Goal: Book appointment/travel/reservation

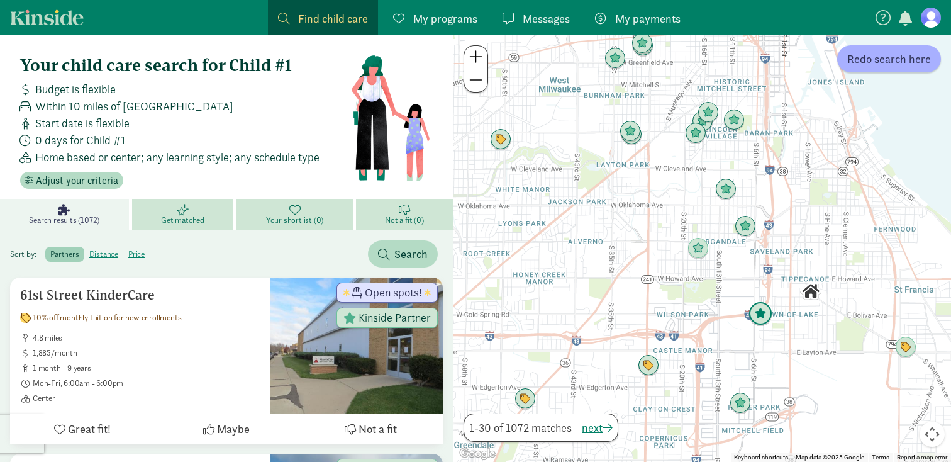
click at [756, 314] on img "Click to see details" at bounding box center [761, 314] width 24 height 24
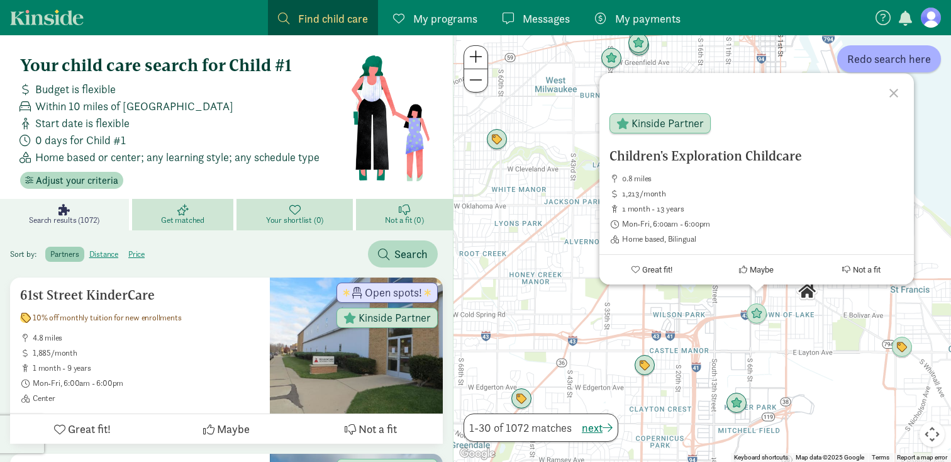
click at [717, 313] on div "Children's Exploration Childcare 0.8 miles 1,213/month 1 month - 13 years Mon-F…" at bounding box center [703, 248] width 498 height 427
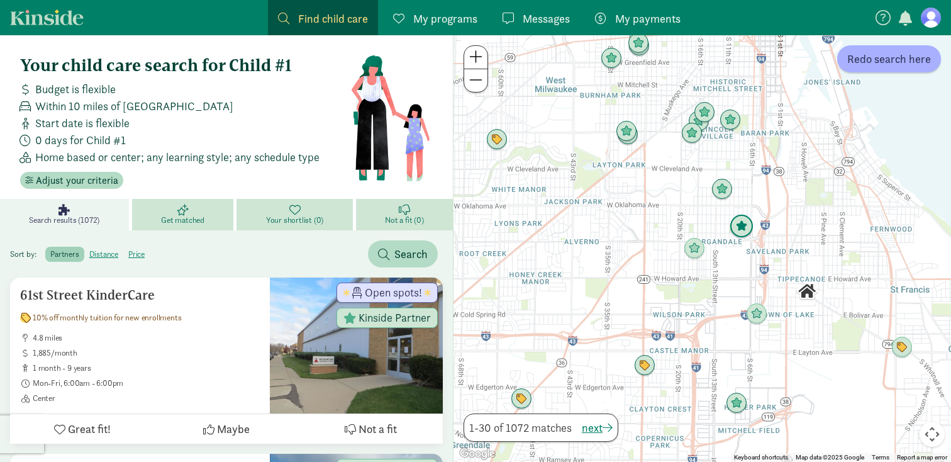
click at [748, 223] on img "Click to see details" at bounding box center [742, 227] width 24 height 24
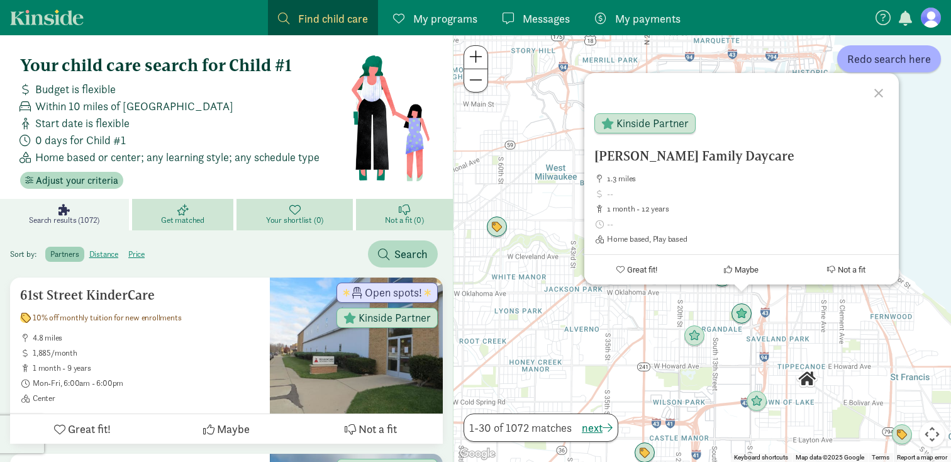
click at [762, 371] on div "Raygoza Family Daycare 1.3 miles 1 month - 12 years Home based, Play based Kins…" at bounding box center [703, 248] width 498 height 427
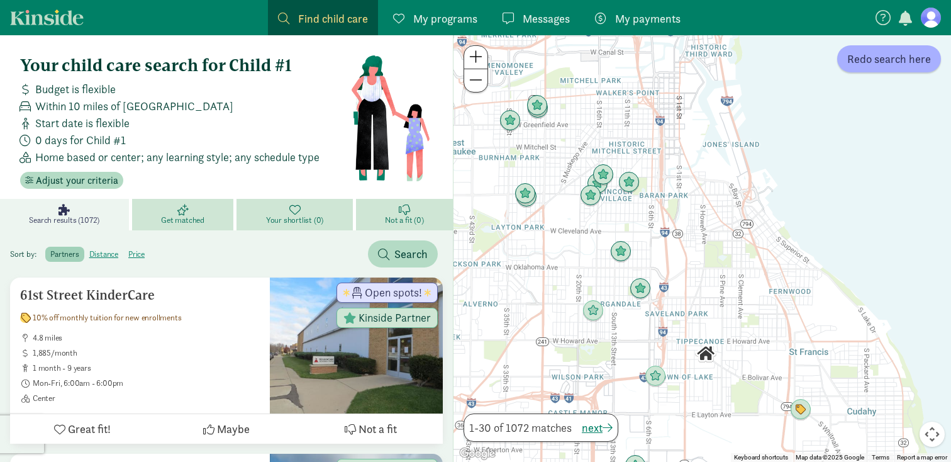
drag, startPoint x: 788, startPoint y: 376, endPoint x: 686, endPoint y: 351, distance: 105.6
click at [686, 351] on div at bounding box center [703, 248] width 498 height 427
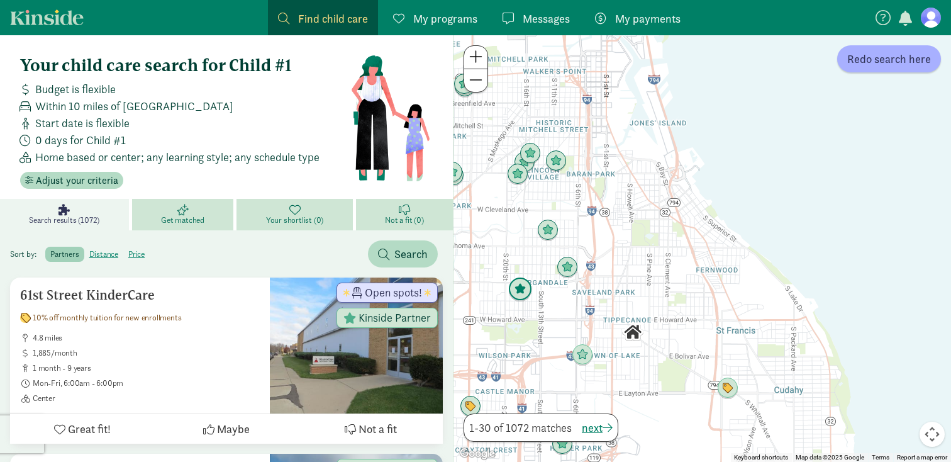
click at [520, 292] on img "Click to see details" at bounding box center [520, 289] width 24 height 24
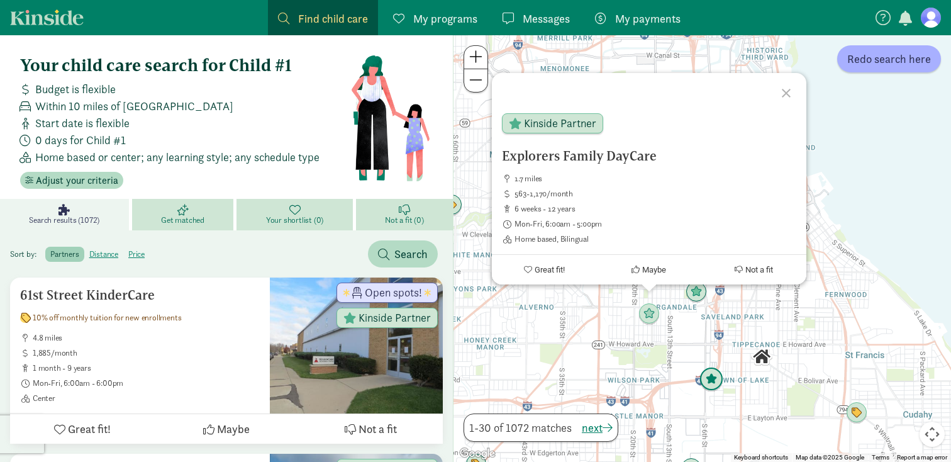
click at [709, 388] on img "Click to see details" at bounding box center [712, 379] width 24 height 24
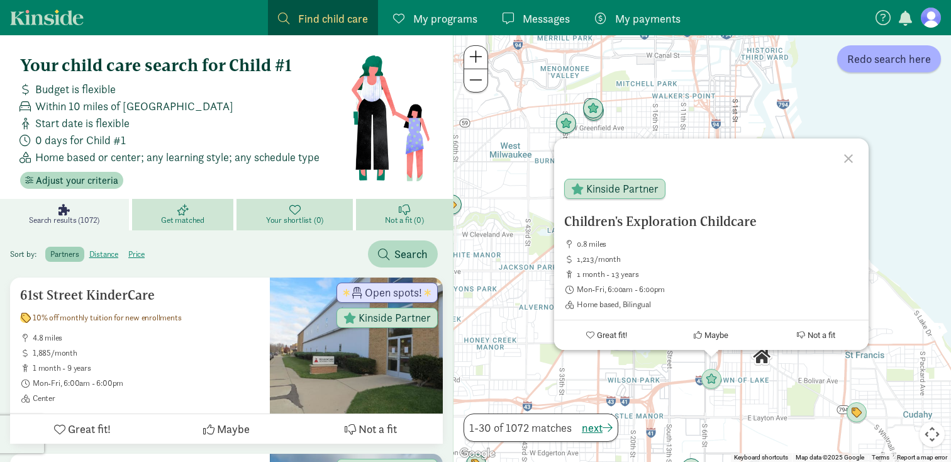
click at [714, 404] on div "To navigate, press the arrow keys. Children's Exploration Childcare 0.8 miles 1…" at bounding box center [703, 248] width 498 height 427
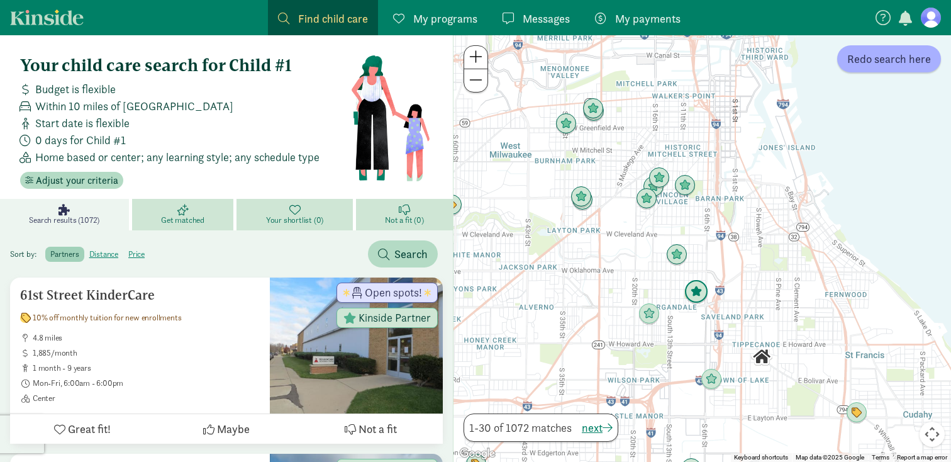
click at [702, 299] on img "Click to see details" at bounding box center [696, 292] width 24 height 24
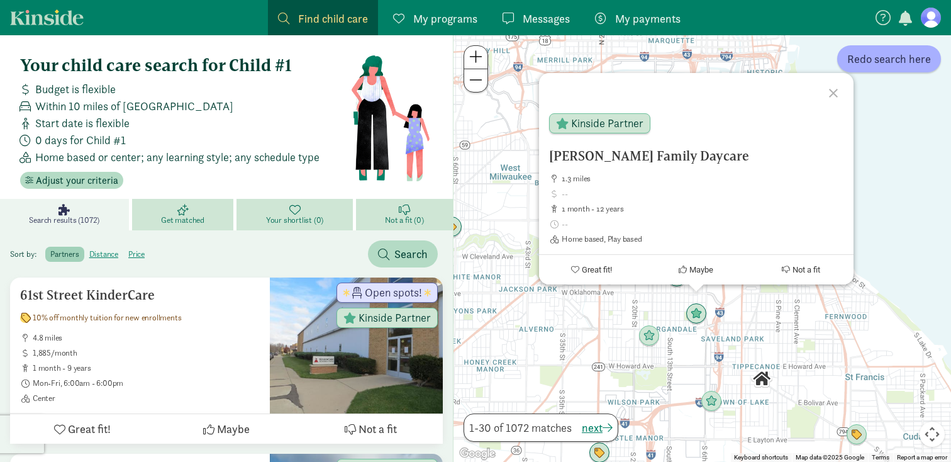
click at [693, 333] on div "Raygoza Family Daycare 1.3 miles 1 month - 12 years Home based, Play based Kins…" at bounding box center [703, 248] width 498 height 427
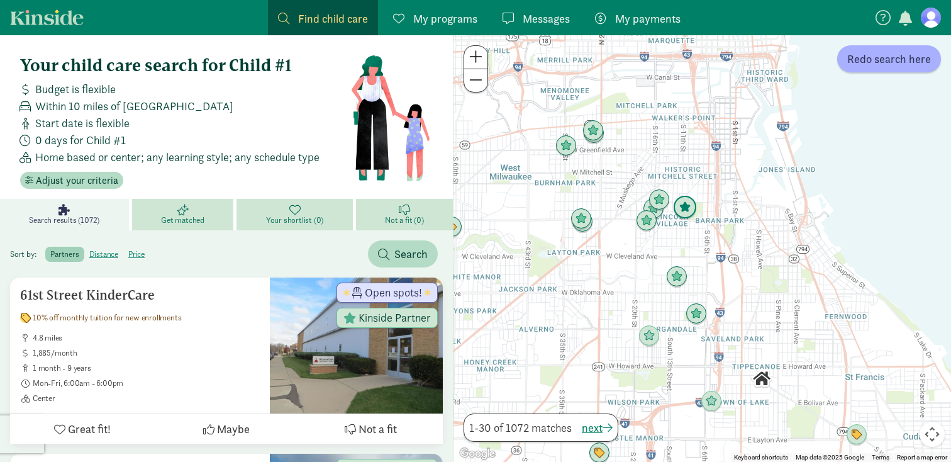
click at [676, 214] on img "Click to see details" at bounding box center [685, 208] width 24 height 24
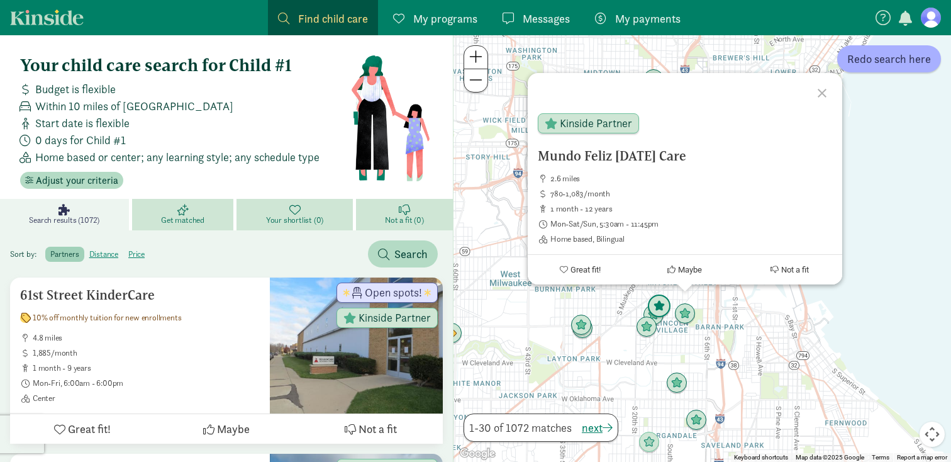
click at [662, 305] on img "Click to see details" at bounding box center [659, 306] width 24 height 24
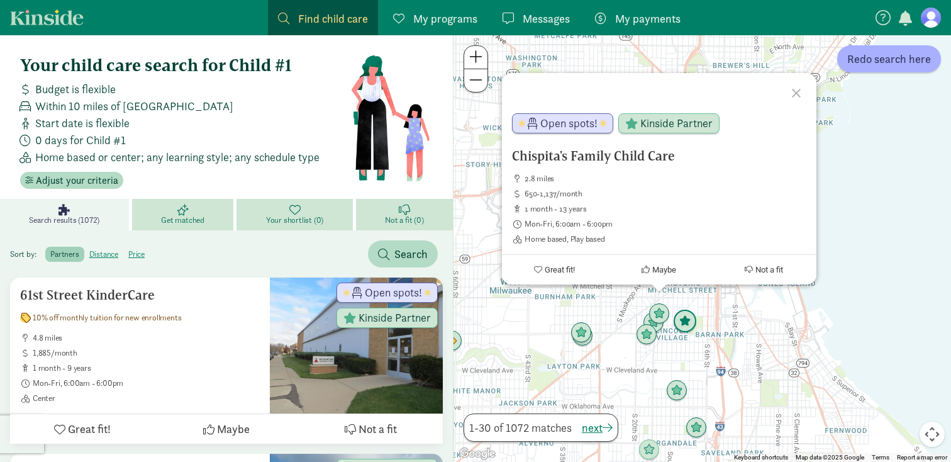
click at [676, 318] on img "Click to see details" at bounding box center [685, 322] width 24 height 24
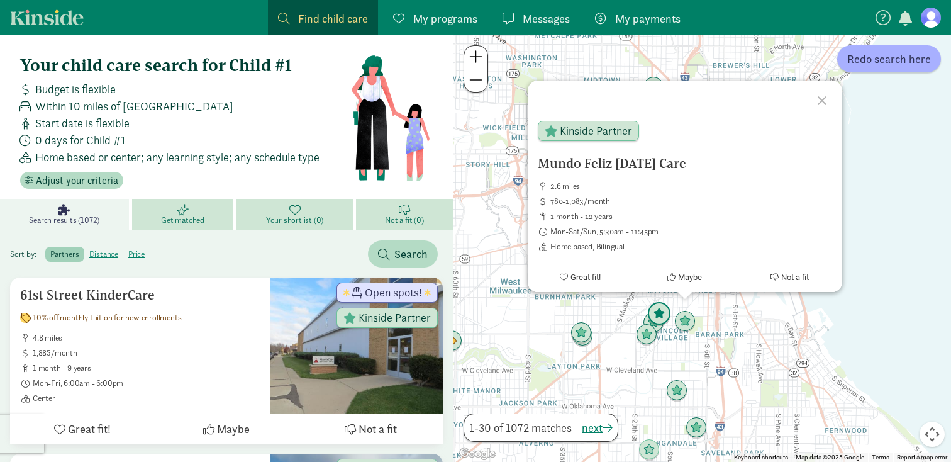
click at [658, 323] on img "Click to see details" at bounding box center [659, 314] width 24 height 24
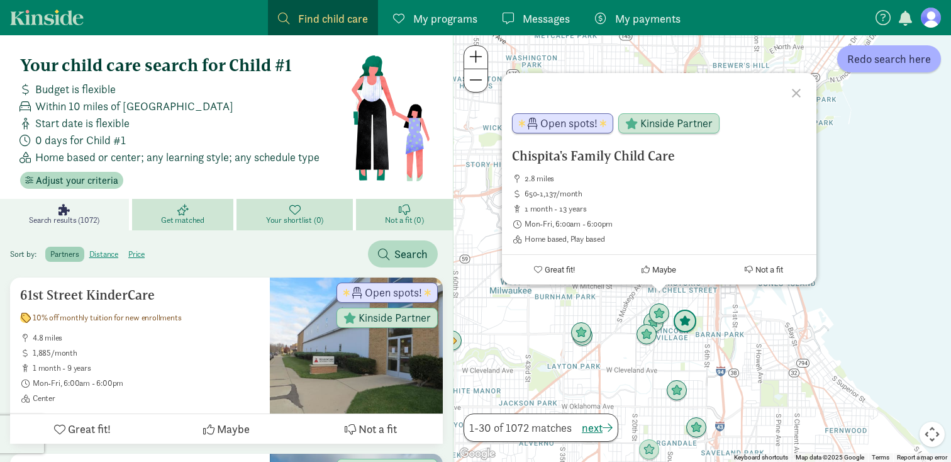
click at [682, 322] on img "Click to see details" at bounding box center [685, 322] width 24 height 24
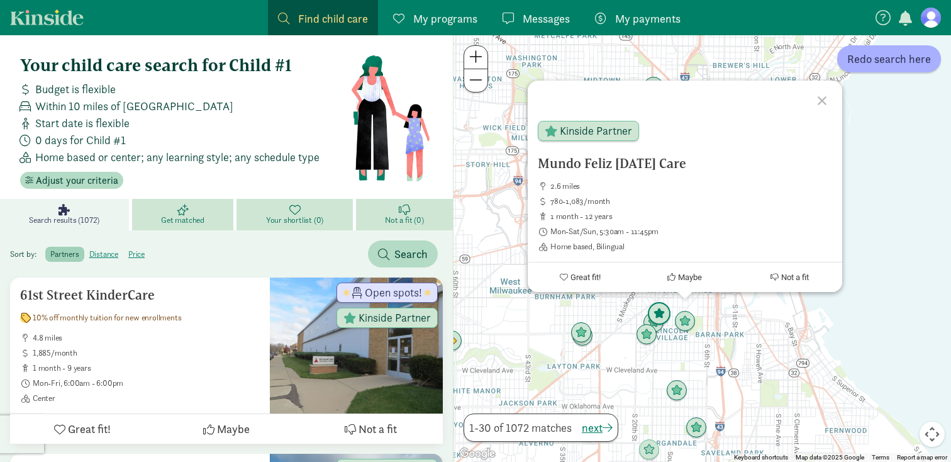
click at [659, 313] on img "Click to see details" at bounding box center [659, 314] width 24 height 24
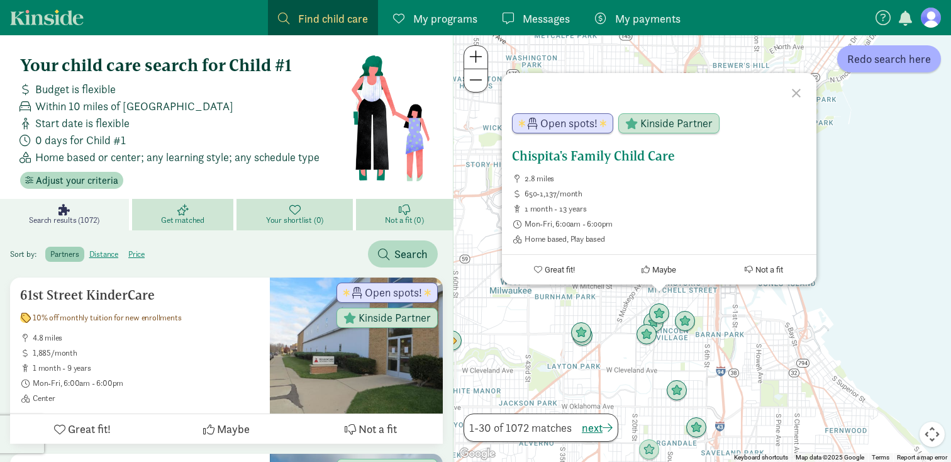
click at [593, 158] on h5 "Chispita's Family Child Care" at bounding box center [659, 155] width 294 height 15
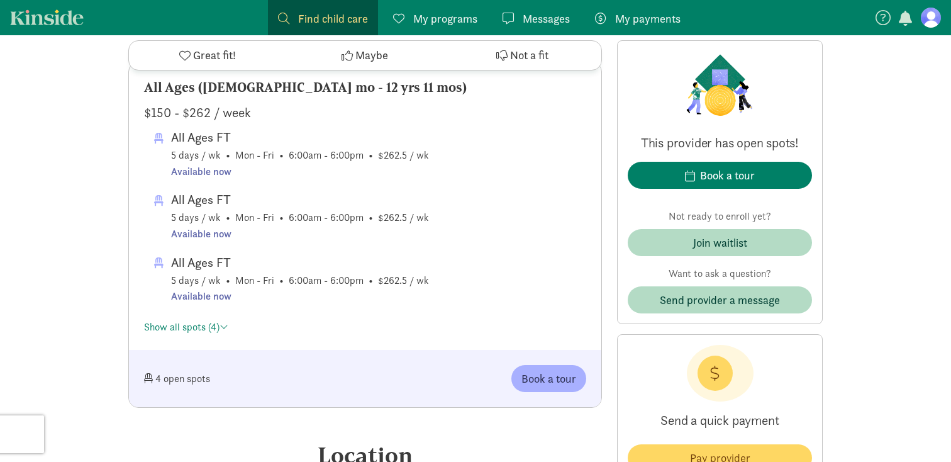
scroll to position [673, 0]
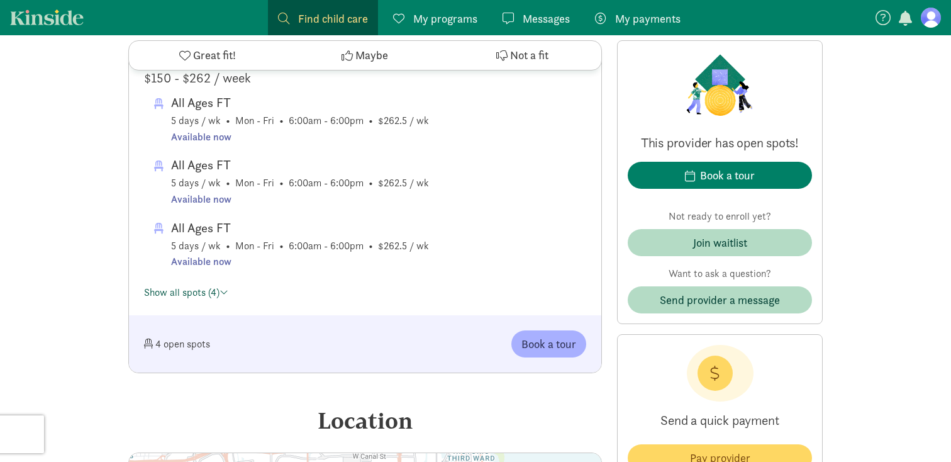
click at [219, 298] on link "Show all spots (4)" at bounding box center [186, 292] width 84 height 13
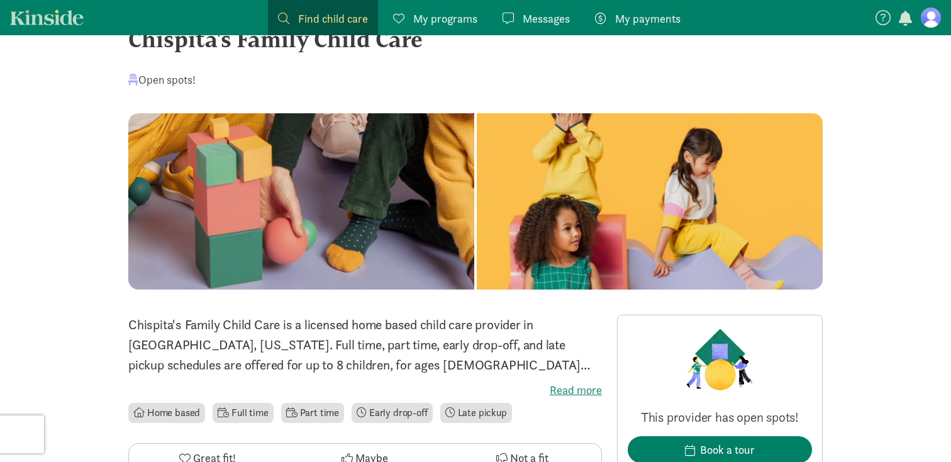
scroll to position [0, 0]
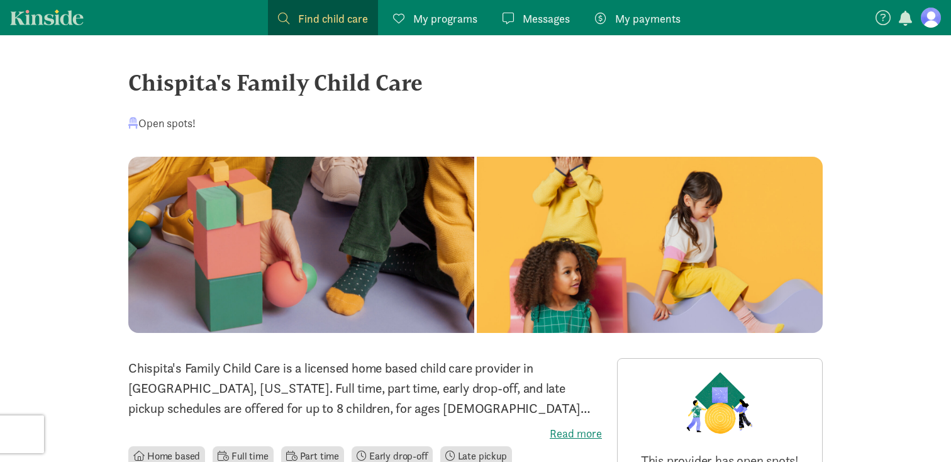
click at [299, 87] on div "Chispita's Family Child Care" at bounding box center [475, 82] width 695 height 34
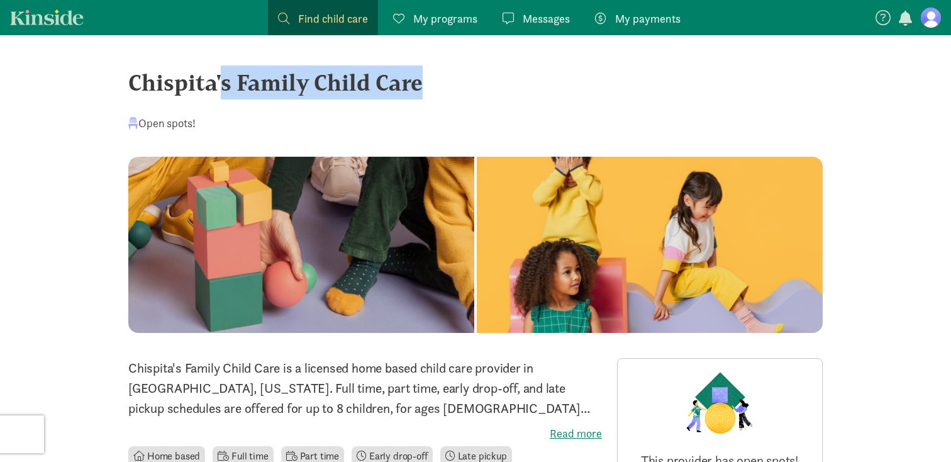
click at [299, 87] on div "Chispita's Family Child Care" at bounding box center [475, 82] width 695 height 34
click at [429, 109] on div "Chispita's Family Child Care Open spots!" at bounding box center [475, 110] width 695 height 91
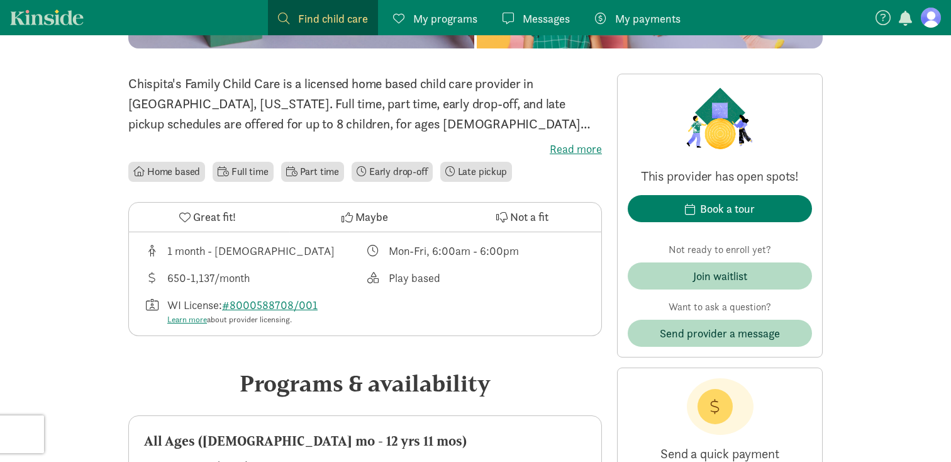
scroll to position [285, 0]
click at [282, 305] on link "#8000588708/001" at bounding box center [270, 304] width 96 height 14
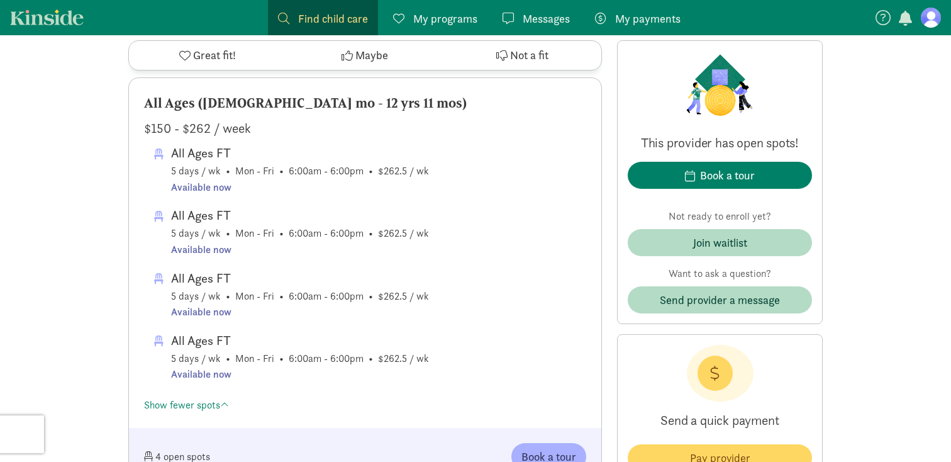
scroll to position [622, 0]
click at [504, 235] on div "All Ages FT 5 days / wk • Mon - Fri • 6:00am - 6:00pm • $262.5 / wk Available n…" at bounding box center [370, 232] width 432 height 52
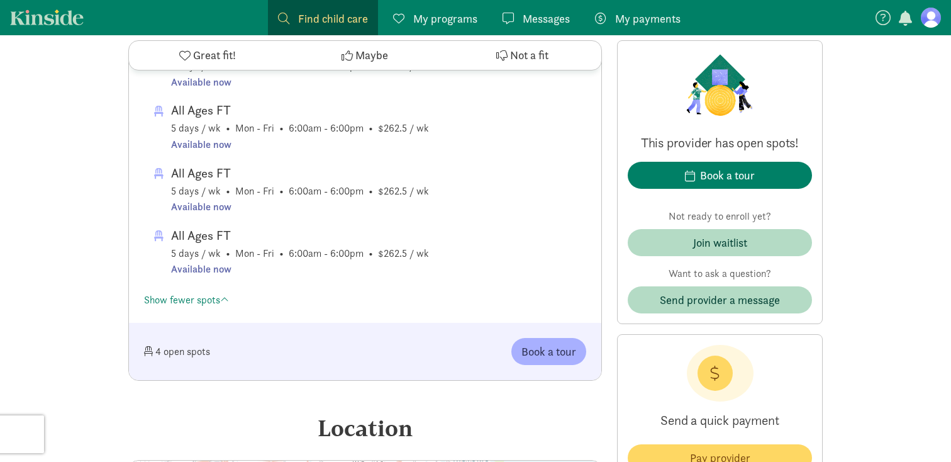
scroll to position [739, 0]
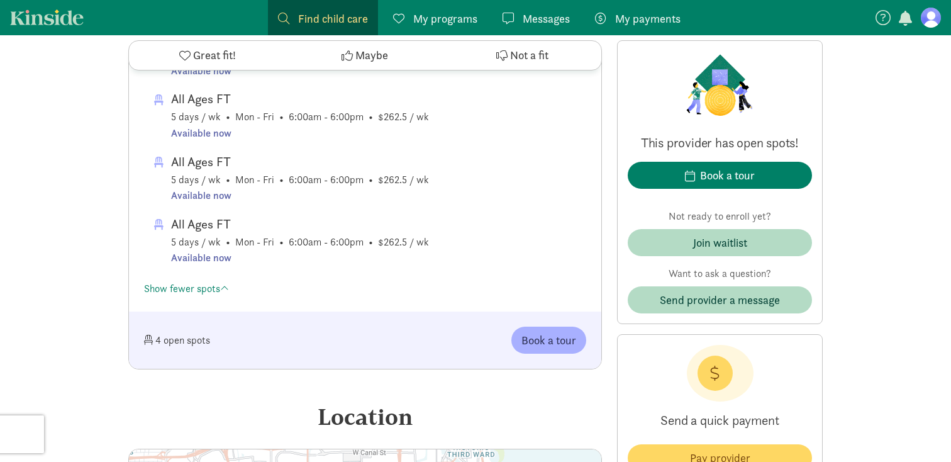
click at [530, 355] on div "4 open spots Book a tour" at bounding box center [365, 339] width 472 height 57
click at [530, 345] on span "Book a tour" at bounding box center [549, 340] width 55 height 17
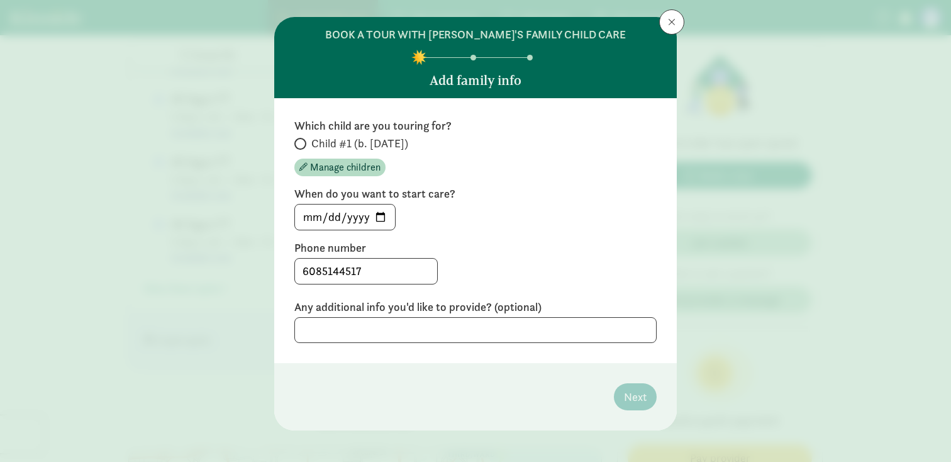
scroll to position [32, 0]
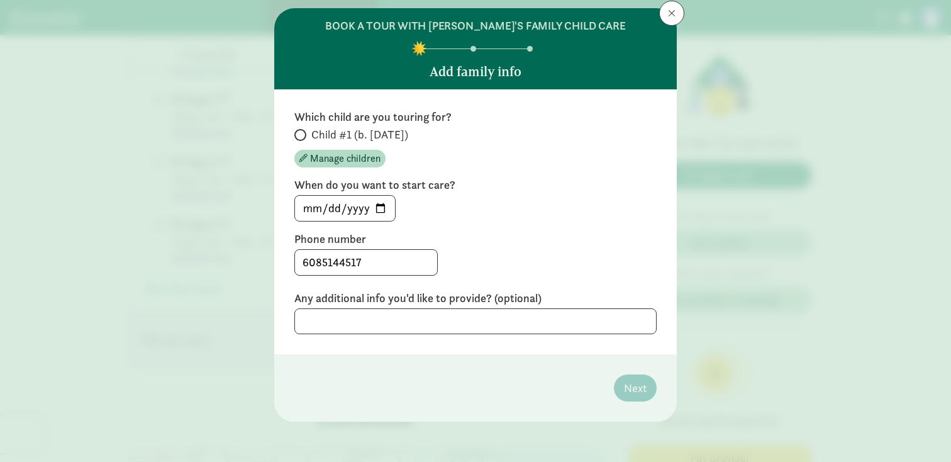
click at [406, 135] on span "Child #1 (b. February 2025)" at bounding box center [359, 134] width 97 height 15
click at [303, 135] on input "Child #1 (b. February 2025)" at bounding box center [298, 135] width 8 height 8
radio input "true"
click at [386, 208] on input "2025-08-29" at bounding box center [345, 208] width 100 height 25
click at [386, 205] on input "2025-10-01" at bounding box center [345, 208] width 100 height 25
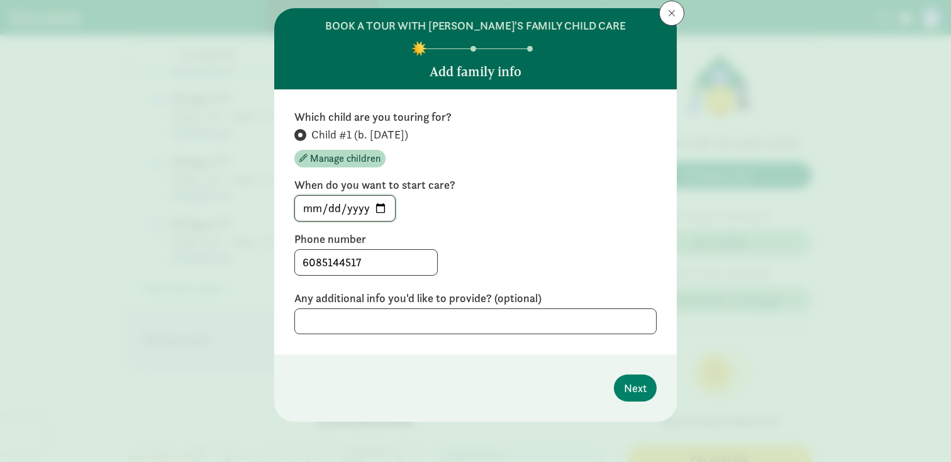
type input "2025-09-30"
click at [388, 267] on input "6085144517" at bounding box center [366, 262] width 142 height 25
click at [435, 251] on div "6085144517" at bounding box center [475, 262] width 362 height 26
click at [446, 319] on textarea at bounding box center [475, 321] width 362 height 26
click at [444, 288] on div "Which child are you touring for? Child #1 (b. February 2025) Manage children Wh…" at bounding box center [475, 221] width 362 height 225
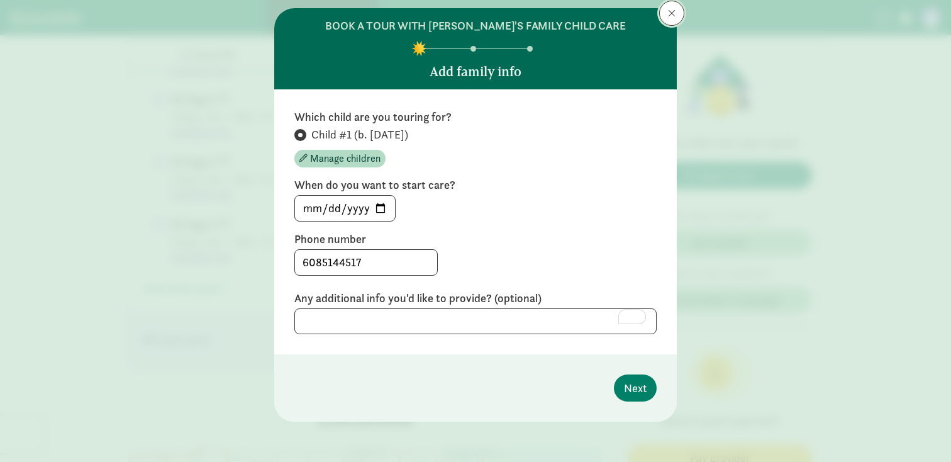
click at [666, 18] on button at bounding box center [671, 13] width 25 height 25
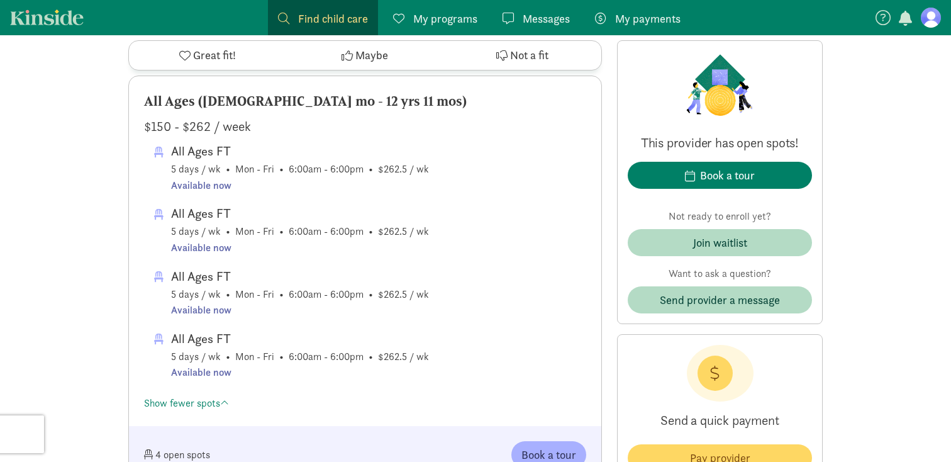
scroll to position [620, 0]
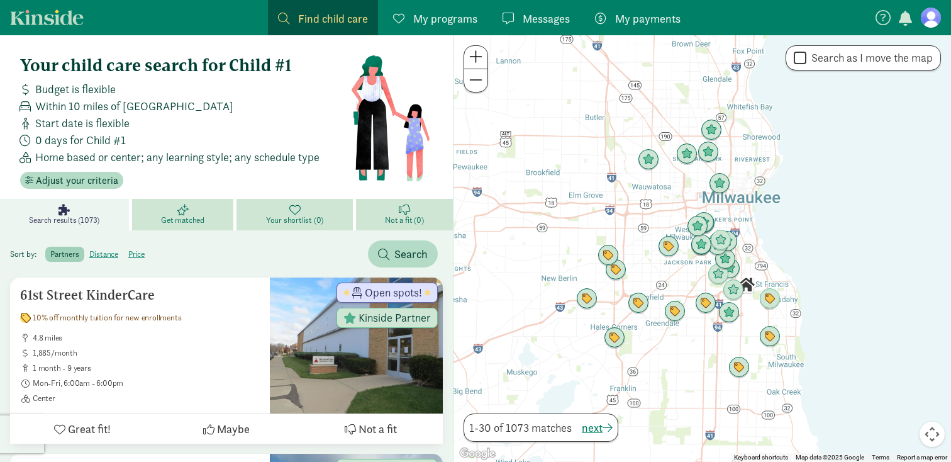
drag, startPoint x: 714, startPoint y: 349, endPoint x: 645, endPoint y: 348, distance: 69.2
click at [645, 349] on div at bounding box center [703, 248] width 498 height 427
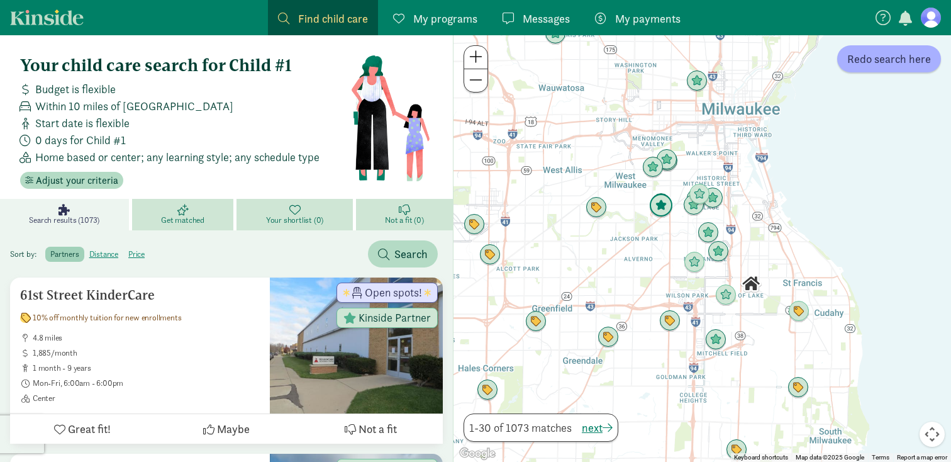
click at [661, 207] on img "Click to see details" at bounding box center [661, 206] width 24 height 24
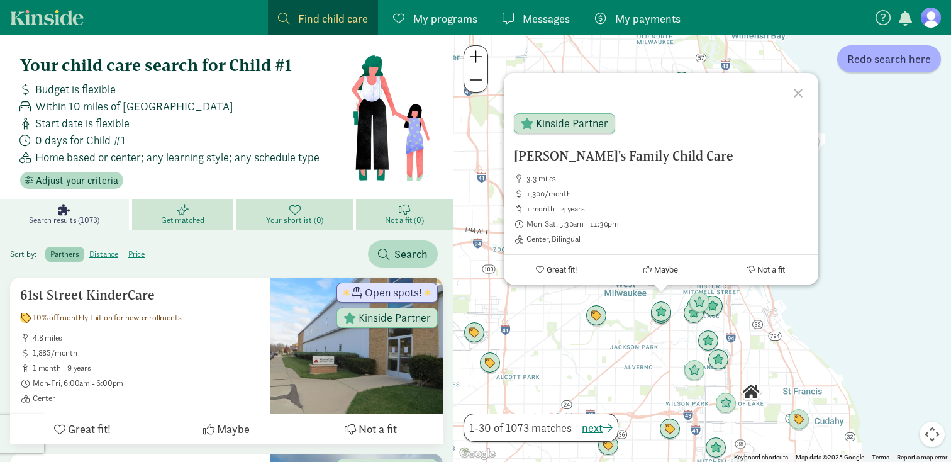
click at [667, 347] on div "Fionna's Family Child Care 3.3 miles 1,300/month 1 month - 4 years Mon-Sat, 5:3…" at bounding box center [703, 248] width 498 height 427
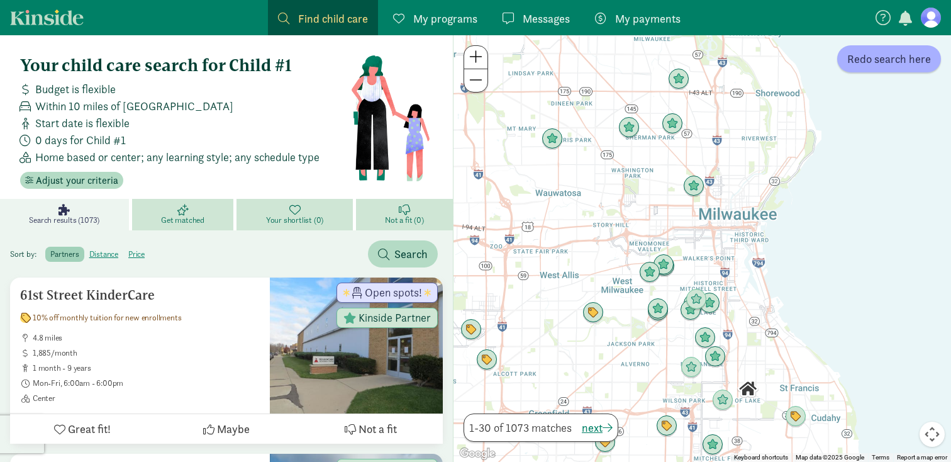
drag, startPoint x: 667, startPoint y: 347, endPoint x: 616, endPoint y: 274, distance: 89.0
click at [616, 274] on div at bounding box center [703, 248] width 498 height 427
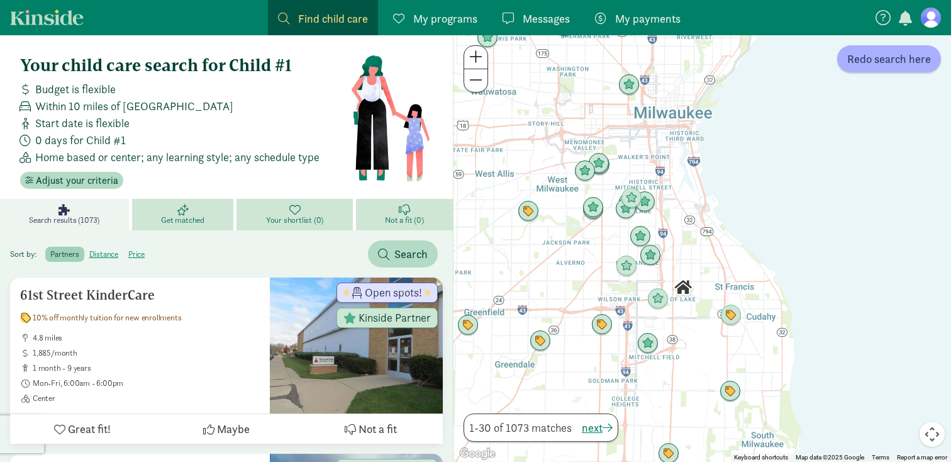
click at [627, 269] on img "Click to see details" at bounding box center [626, 265] width 21 height 21
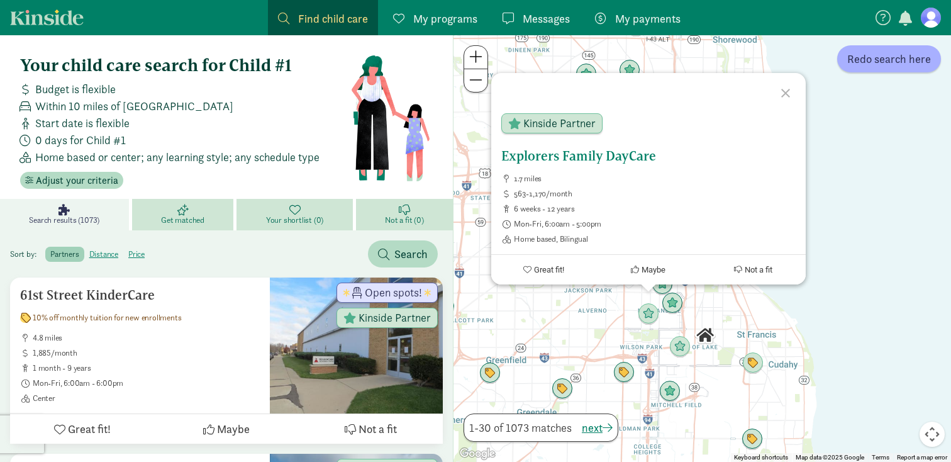
click at [608, 155] on h5 "Explorers Family DayCare" at bounding box center [648, 155] width 294 height 15
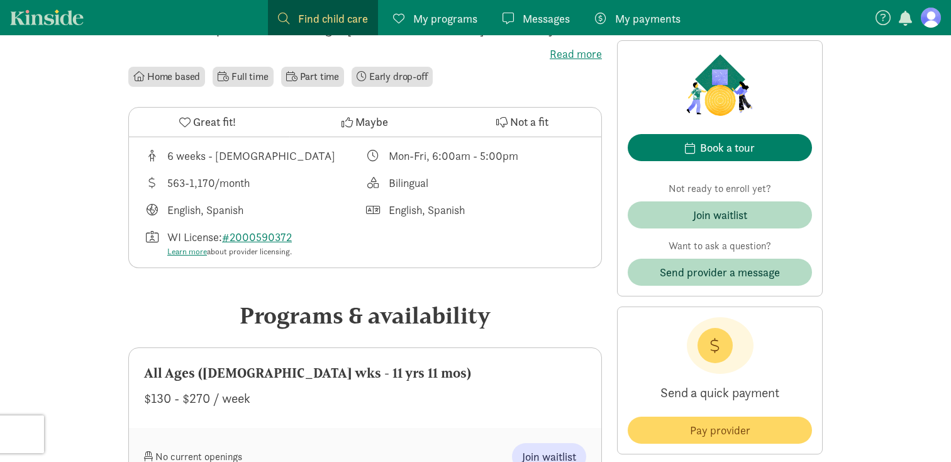
scroll to position [345, 0]
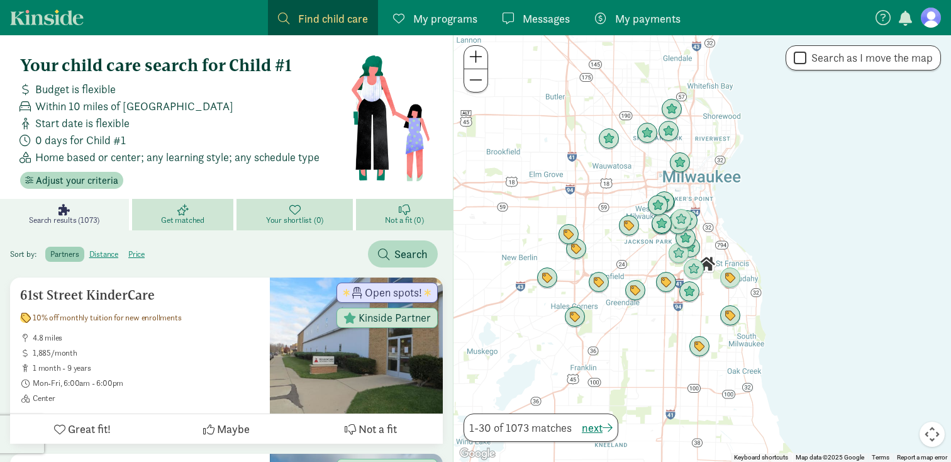
drag, startPoint x: 781, startPoint y: 348, endPoint x: 690, endPoint y: 315, distance: 96.9
click at [691, 316] on div at bounding box center [703, 248] width 498 height 427
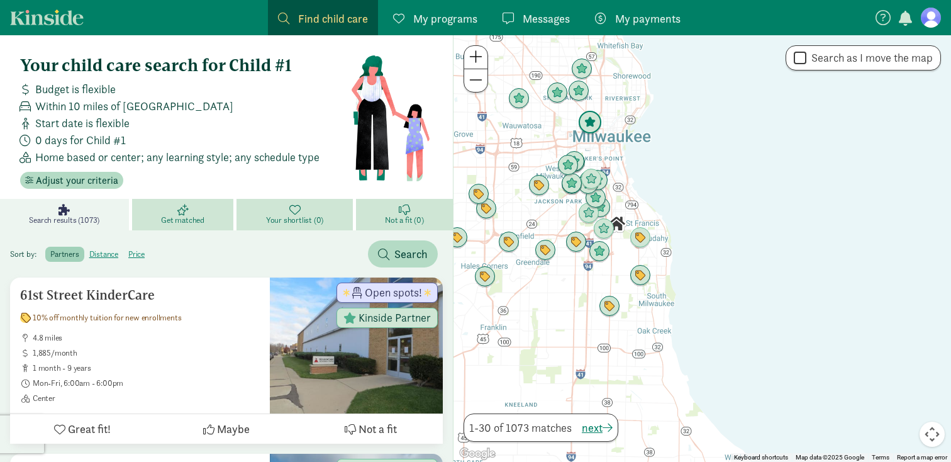
click at [588, 121] on img "Click to see details" at bounding box center [590, 123] width 24 height 24
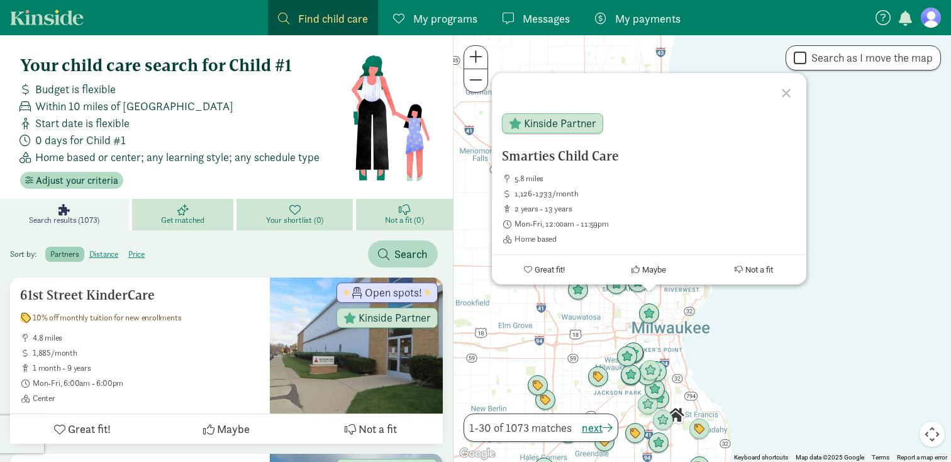
click at [764, 364] on div "Smarties Child Care 5.8 miles 1,126-1,733/month 2 years - 13 years Mon-Fri, 12:…" at bounding box center [703, 248] width 498 height 427
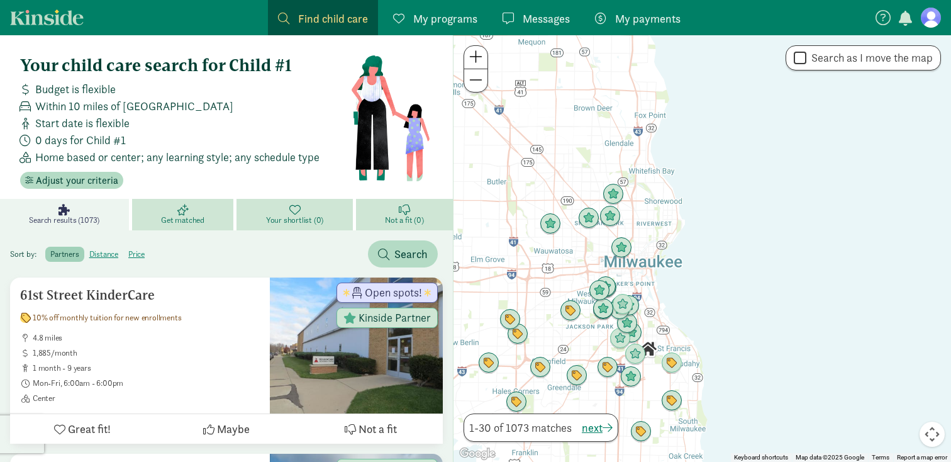
drag, startPoint x: 764, startPoint y: 364, endPoint x: 715, endPoint y: 207, distance: 164.2
click at [716, 207] on div at bounding box center [703, 248] width 498 height 427
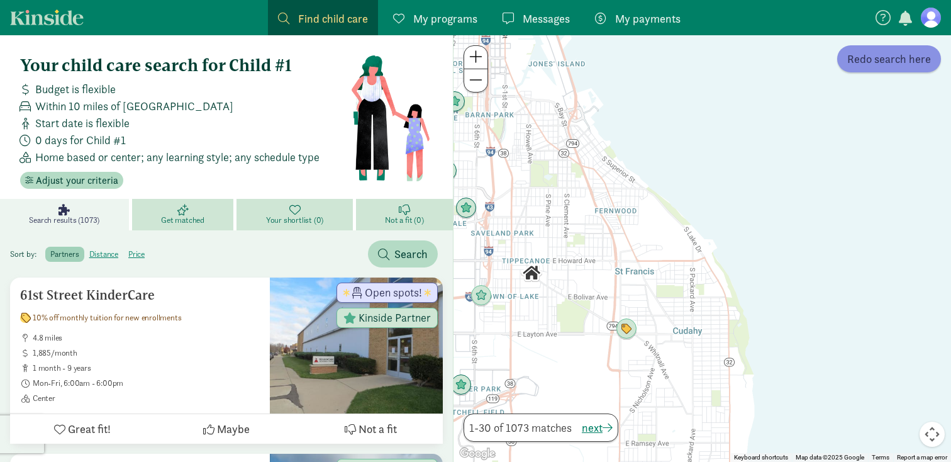
click at [866, 70] on button "Redo search here" at bounding box center [889, 58] width 104 height 27
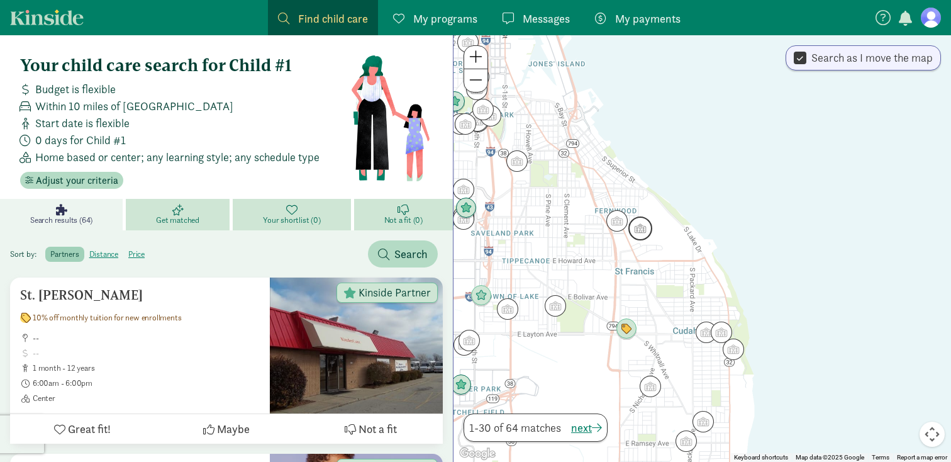
click at [641, 221] on img "Click to see details" at bounding box center [641, 228] width 24 height 24
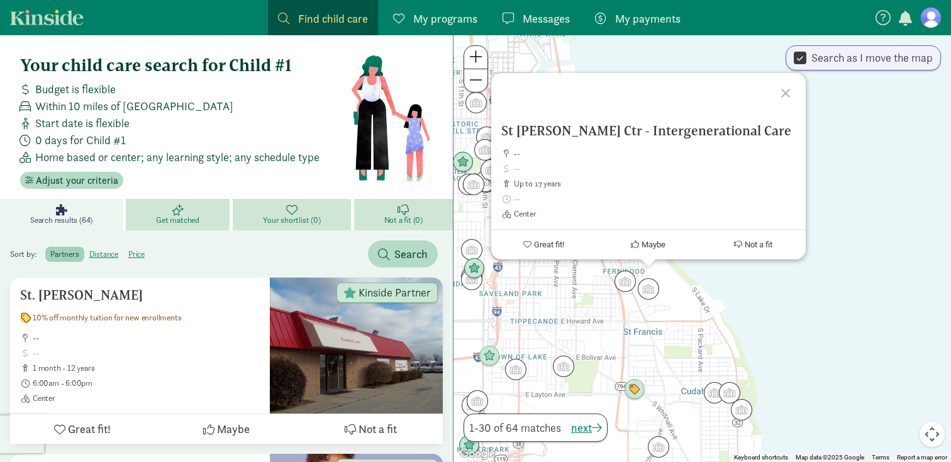
click at [615, 313] on div "St [PERSON_NAME] Ctr - Intergenerational Care -- up to 17 years Center Great fi…" at bounding box center [703, 248] width 498 height 427
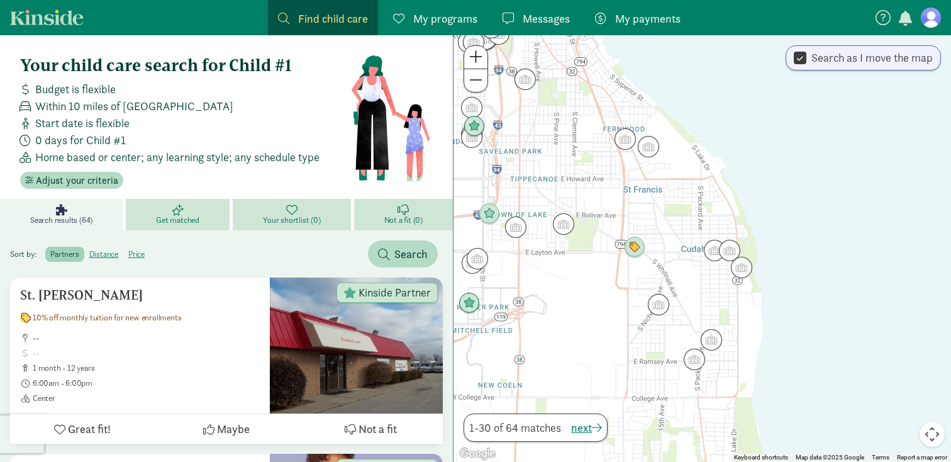
drag, startPoint x: 629, startPoint y: 352, endPoint x: 627, endPoint y: 174, distance: 178.7
click at [627, 174] on div at bounding box center [703, 248] width 498 height 427
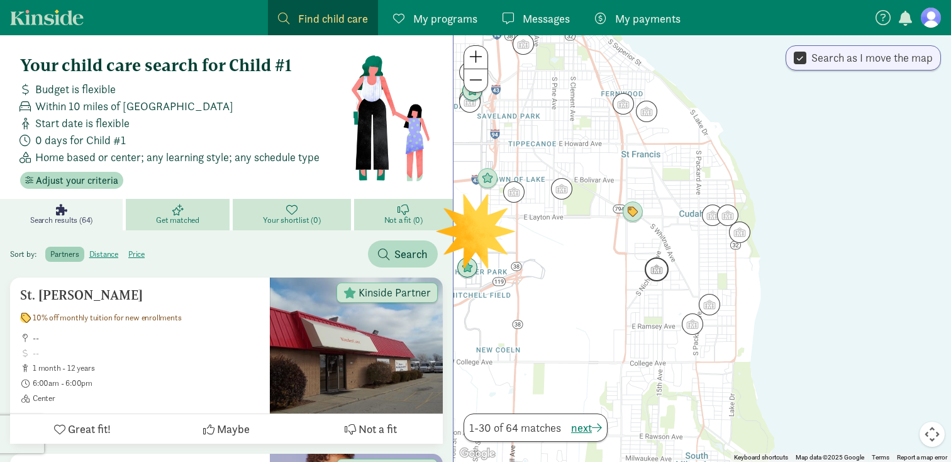
click at [660, 280] on img "Click to see details" at bounding box center [657, 269] width 24 height 24
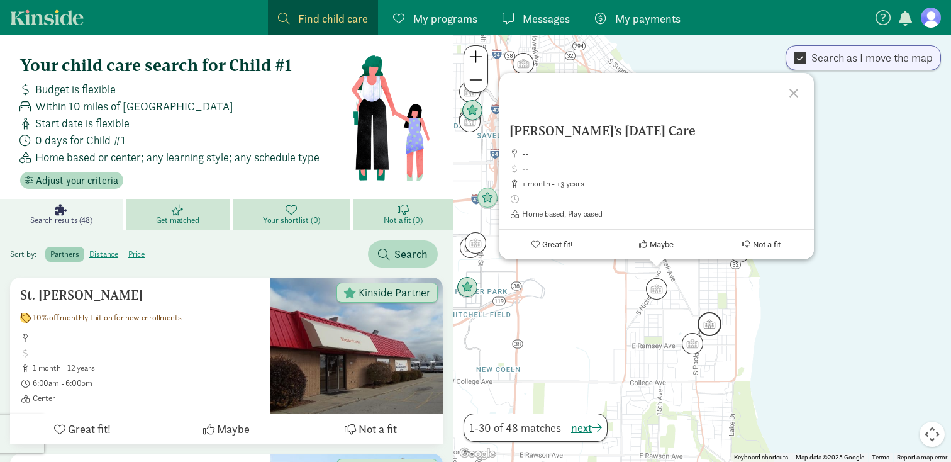
click at [708, 318] on img "Click to see details" at bounding box center [710, 324] width 24 height 24
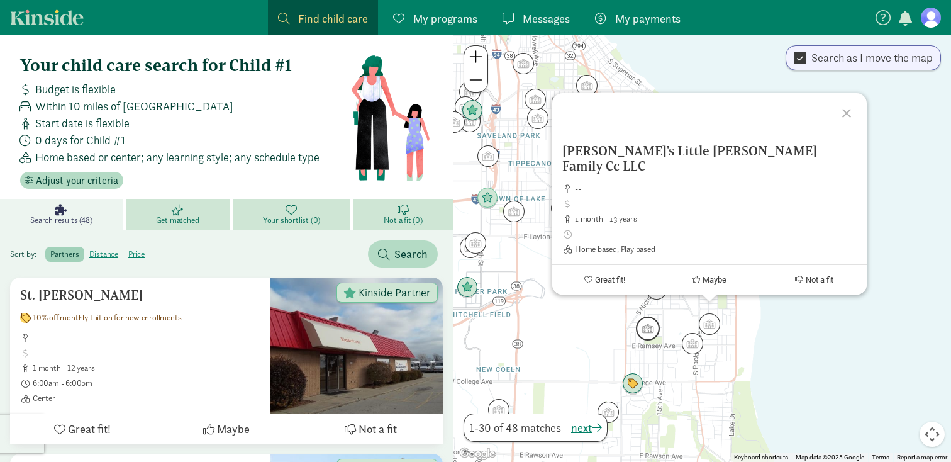
click at [653, 336] on img "Click to see details" at bounding box center [648, 328] width 24 height 24
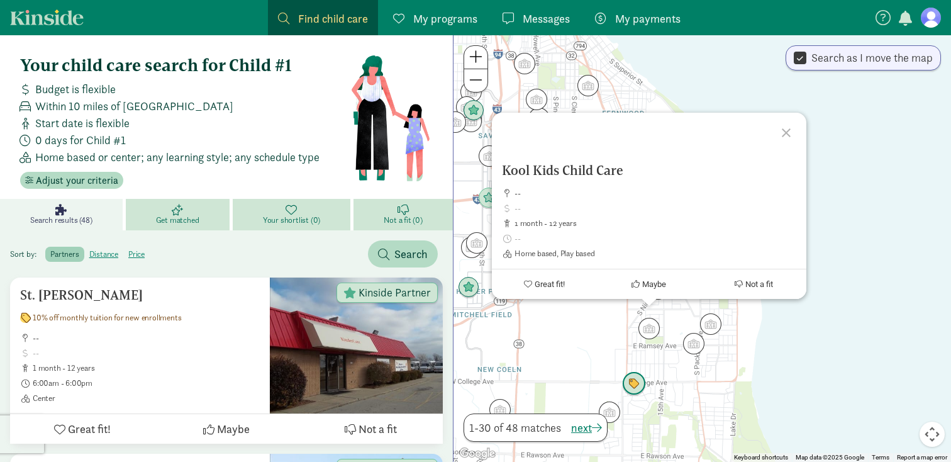
click at [630, 389] on img "Click to see details" at bounding box center [634, 384] width 24 height 24
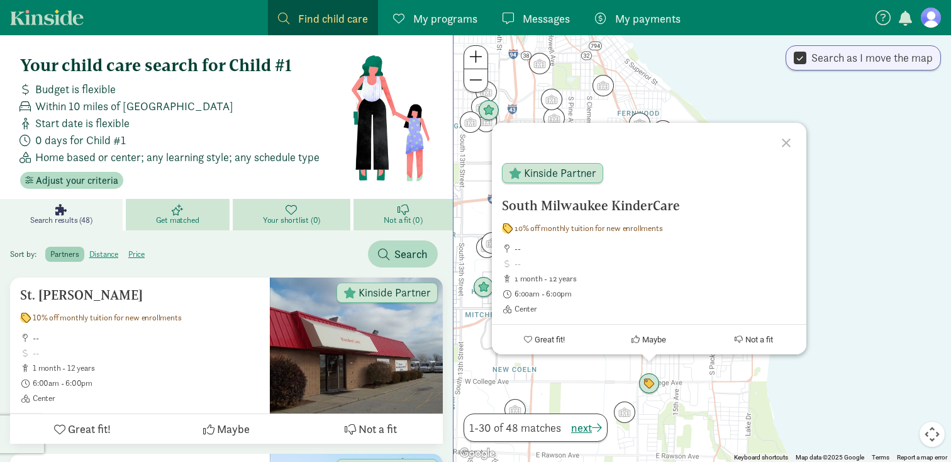
click at [605, 389] on div "To navigate, press the arrow keys. South Milwaukee KinderCare 10% off monthly t…" at bounding box center [703, 248] width 498 height 427
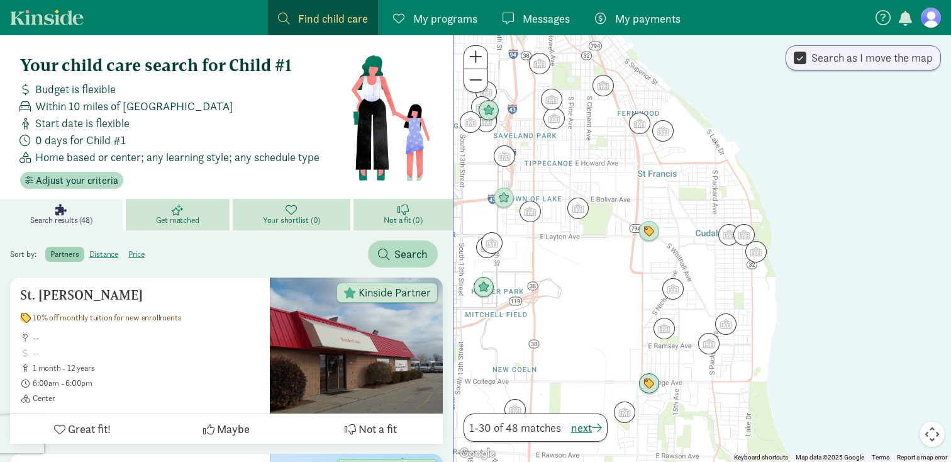
click at [484, 284] on img "Click to see details" at bounding box center [483, 287] width 21 height 21
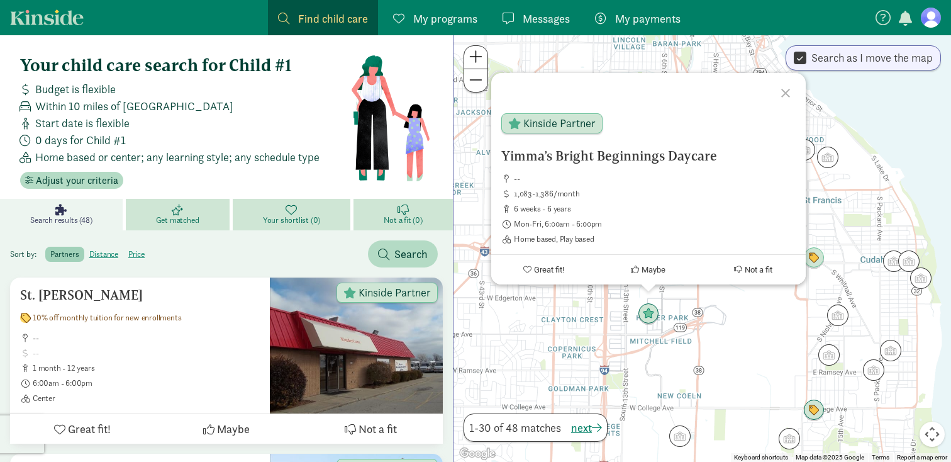
click at [636, 383] on div "Yimma’s Bright Beginnings Daycare -- 1,083-1,386/month 6 weeks - 6 years Mon-Fr…" at bounding box center [703, 248] width 498 height 427
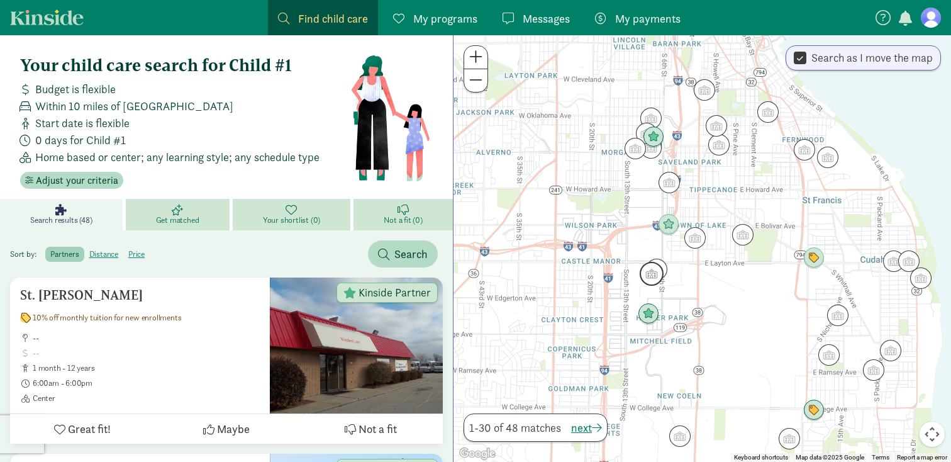
click at [662, 273] on img "Click to see details" at bounding box center [652, 274] width 24 height 24
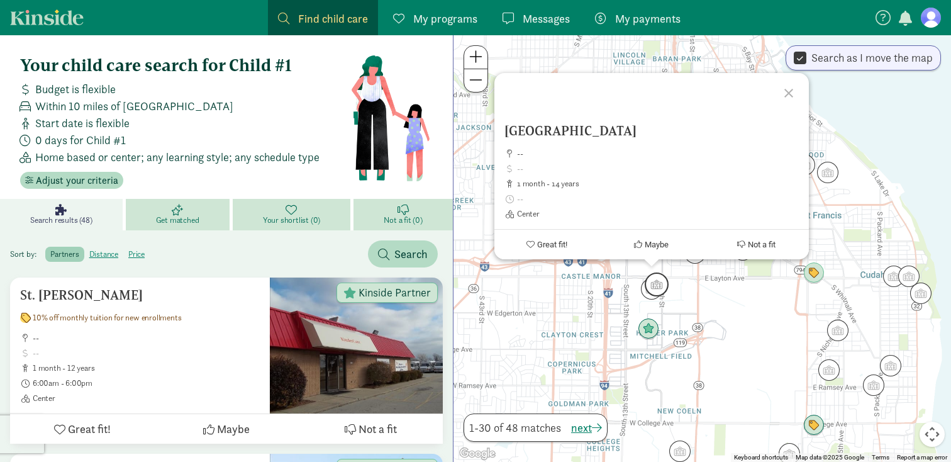
click at [661, 283] on img "Click to see details" at bounding box center [657, 284] width 24 height 24
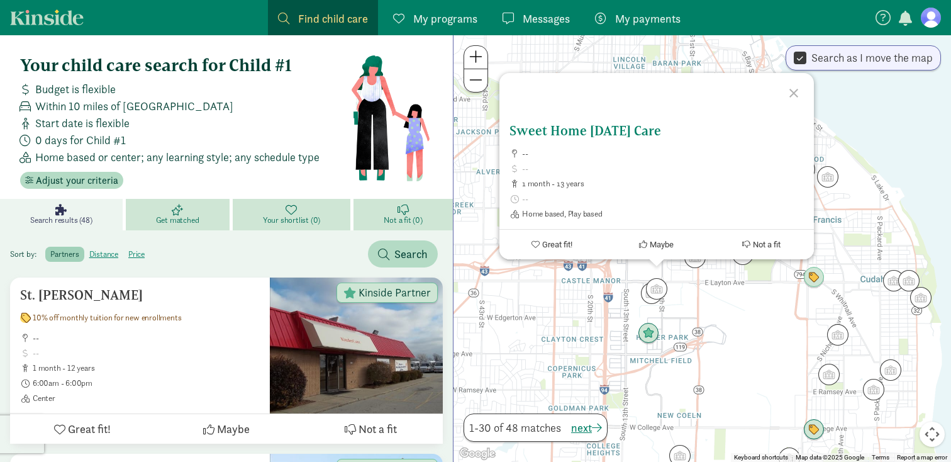
click at [636, 133] on h5 "Sweet Home [DATE] Care" at bounding box center [657, 130] width 294 height 15
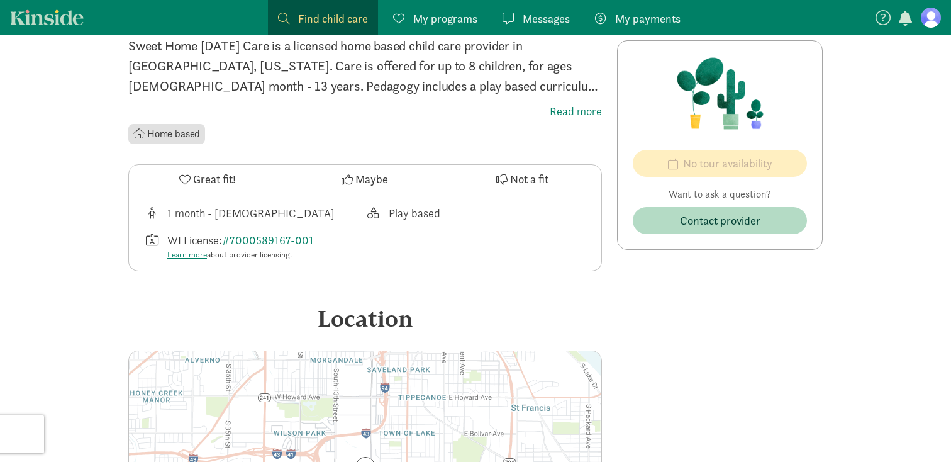
scroll to position [223, 0]
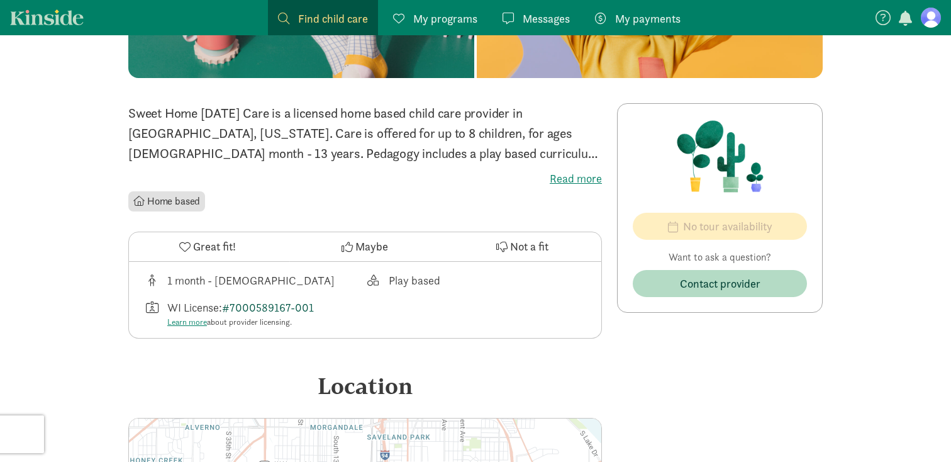
click at [270, 310] on link "#7000589167-001" at bounding box center [268, 307] width 92 height 14
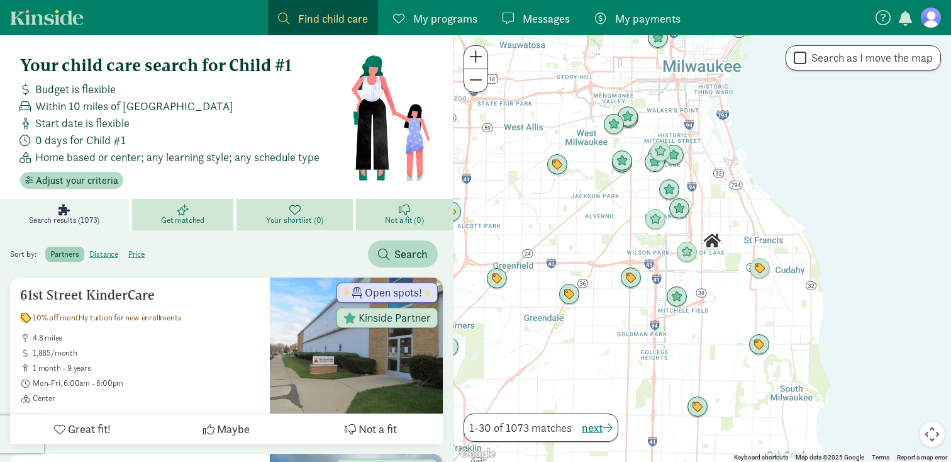
drag, startPoint x: 803, startPoint y: 315, endPoint x: 764, endPoint y: 314, distance: 39.0
click at [764, 314] on div at bounding box center [703, 248] width 498 height 427
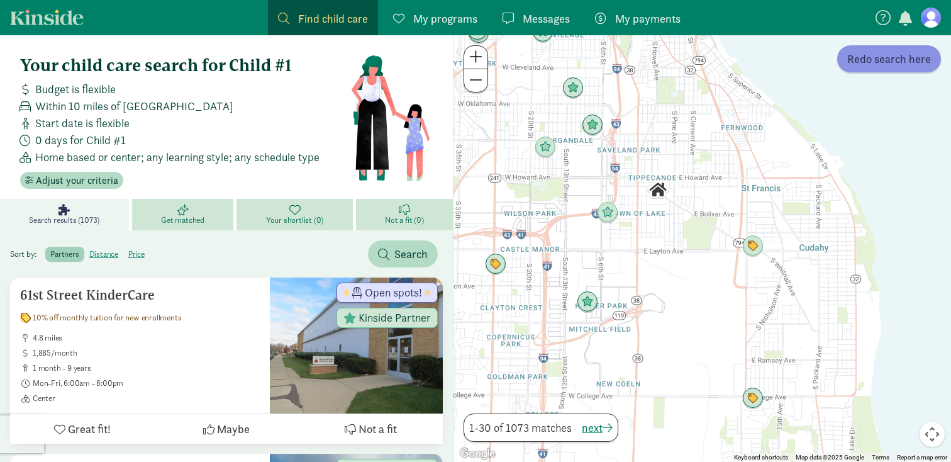
click at [889, 65] on span "Redo search here" at bounding box center [889, 58] width 84 height 17
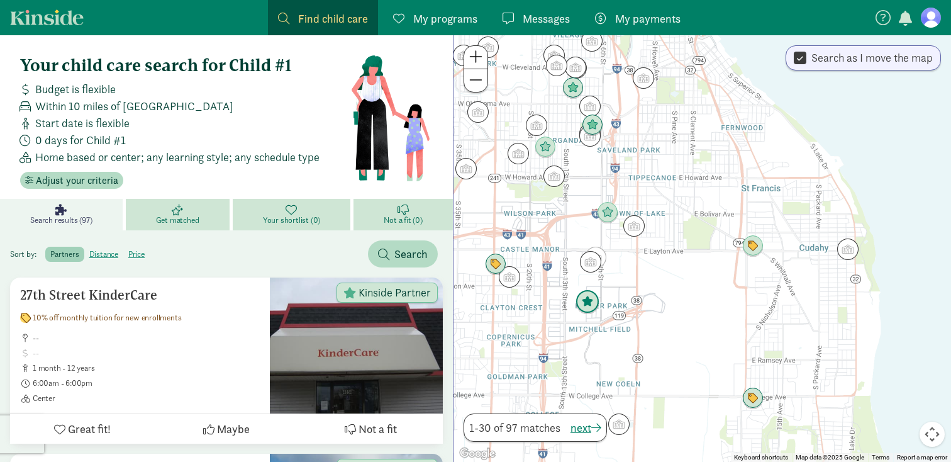
click at [586, 313] on img "Click to see details" at bounding box center [588, 302] width 24 height 24
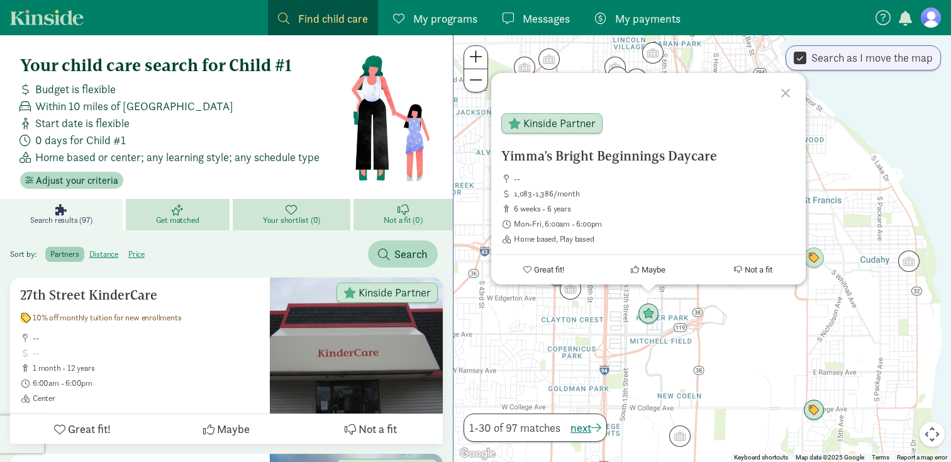
click at [592, 333] on div "Yimma’s Bright Beginnings Daycare -- 1,083-1,386/month 6 weeks - 6 years Mon-Fr…" at bounding box center [703, 248] width 498 height 427
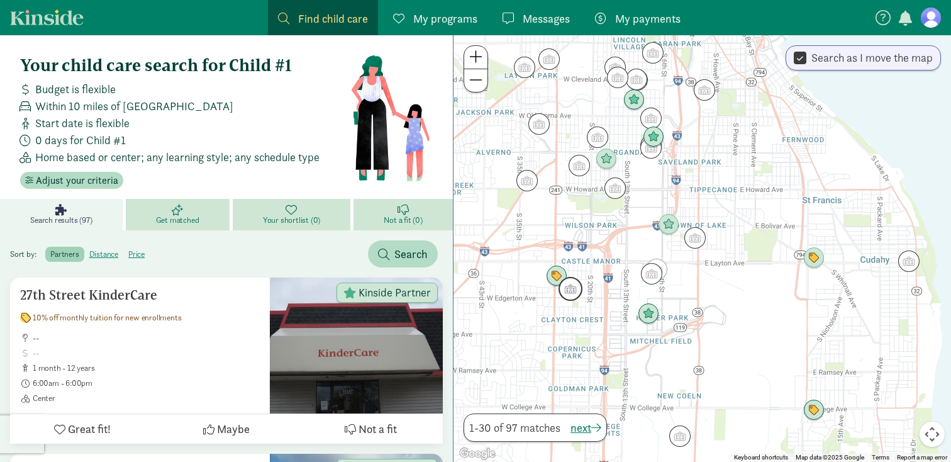
click at [578, 291] on img "Click to see details" at bounding box center [571, 289] width 24 height 24
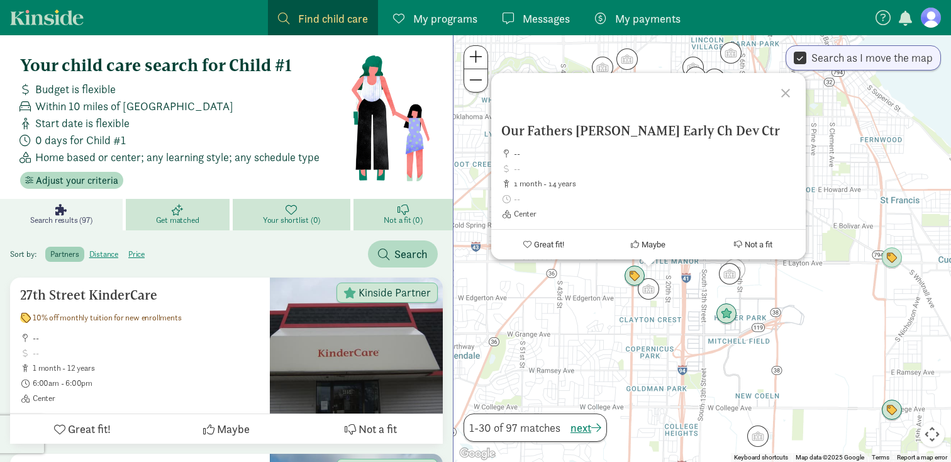
click at [588, 308] on div "Our Fathers Luth Early Ch Dev Ctr -- 1 month - 14 years Center Great fit! Maybe…" at bounding box center [703, 248] width 498 height 427
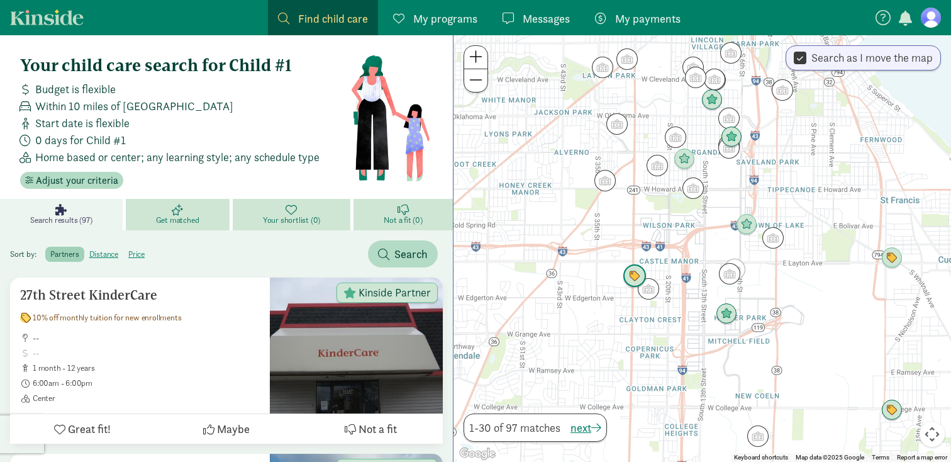
click at [625, 279] on img "Click to see details" at bounding box center [635, 276] width 24 height 24
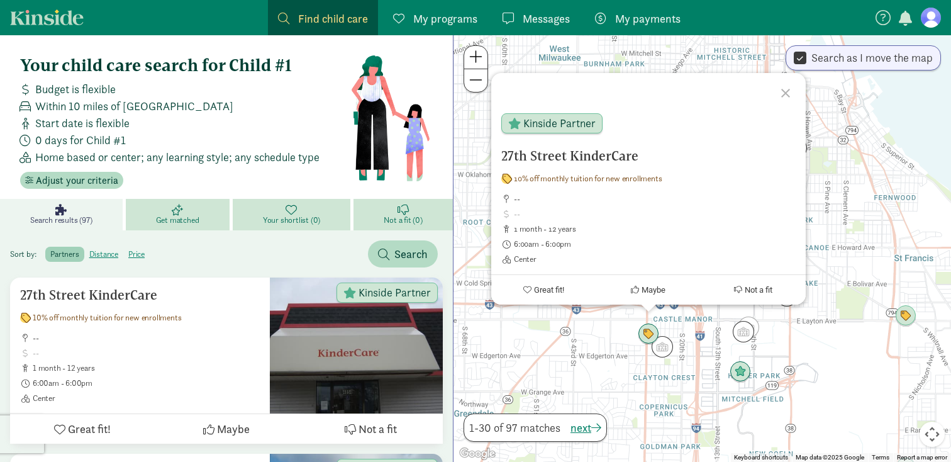
click at [619, 347] on div "27th Street KinderCare 10% off monthly tuition for new enrollments -- 1 month -…" at bounding box center [703, 248] width 498 height 427
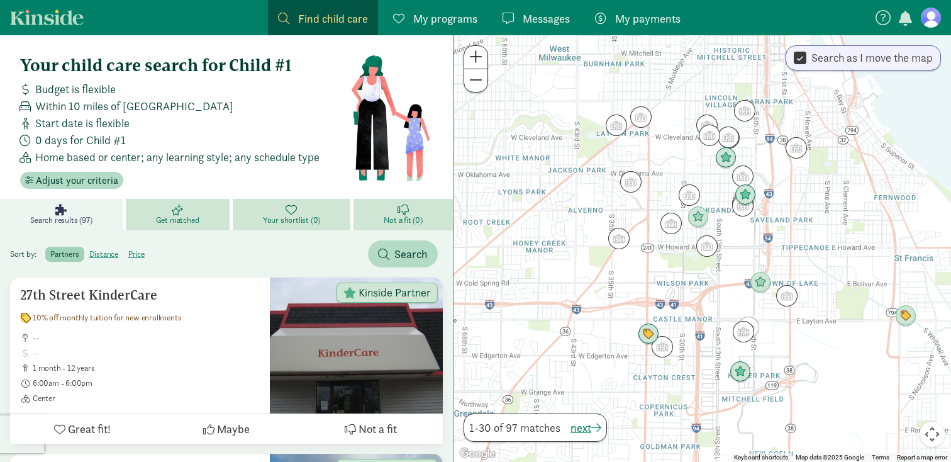
click at [620, 241] on img "Click to see details" at bounding box center [618, 238] width 21 height 21
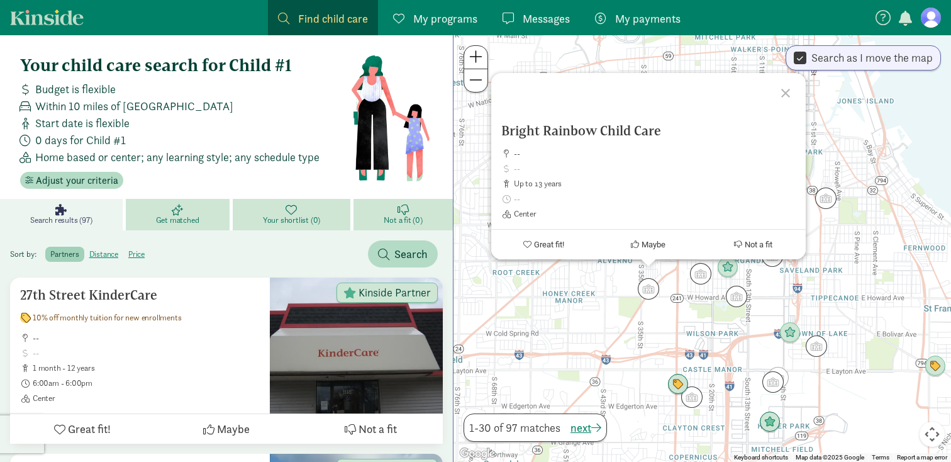
click at [669, 324] on div "Bright Rainbow Child Care -- up to 13 years Center Great fit! Maybe Not a fit" at bounding box center [703, 248] width 498 height 427
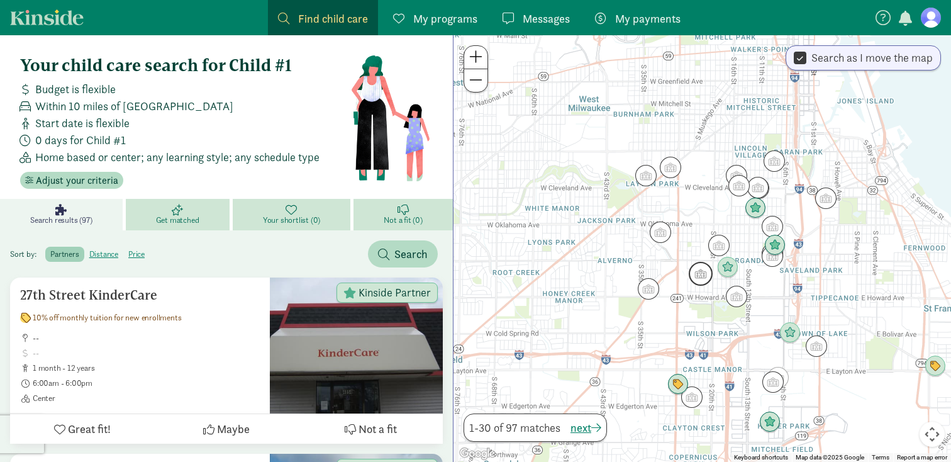
click at [703, 264] on img "Click to see details" at bounding box center [701, 274] width 24 height 24
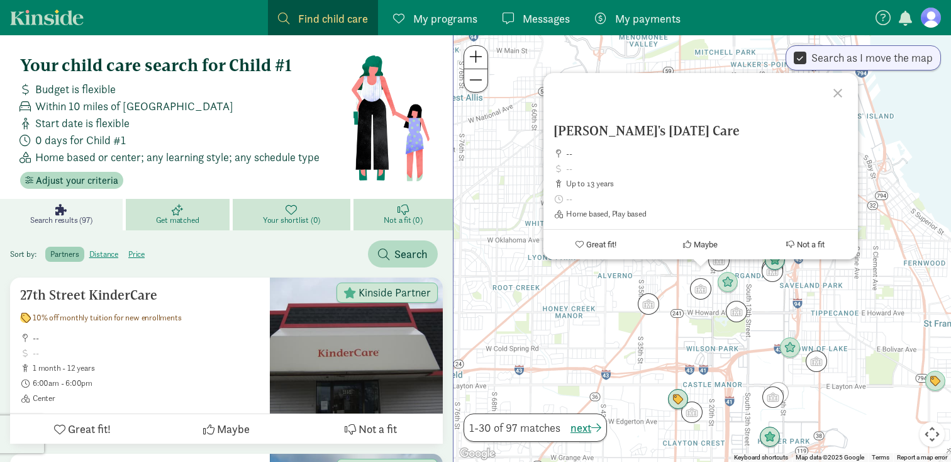
click at [710, 343] on div "Lisa's Family Day Care -- up to 13 years Home based, Play based Great fit! Mayb…" at bounding box center [703, 248] width 498 height 427
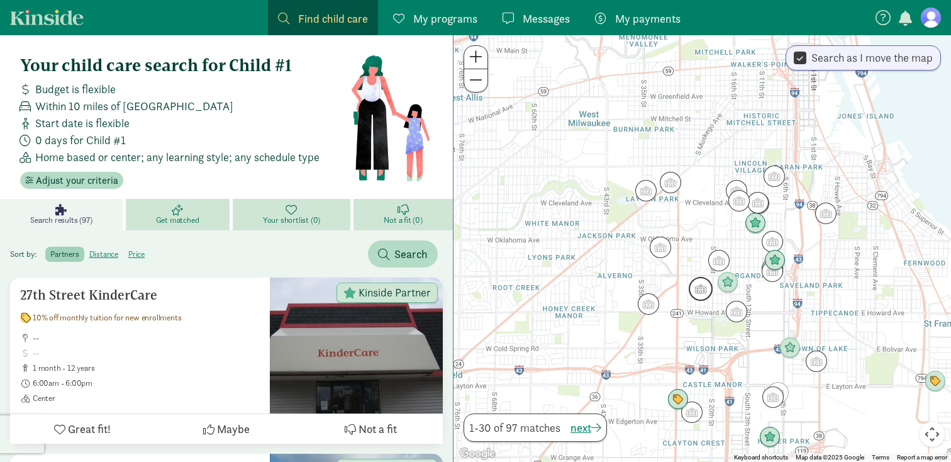
click at [691, 296] on img "Click to see details" at bounding box center [701, 289] width 24 height 24
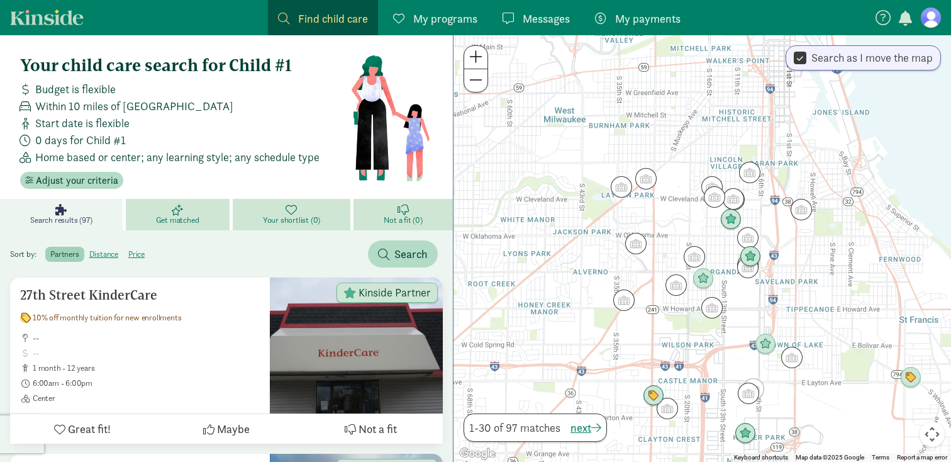
drag, startPoint x: 710, startPoint y: 328, endPoint x: 651, endPoint y: 305, distance: 63.6
click at [652, 306] on div at bounding box center [703, 248] width 498 height 427
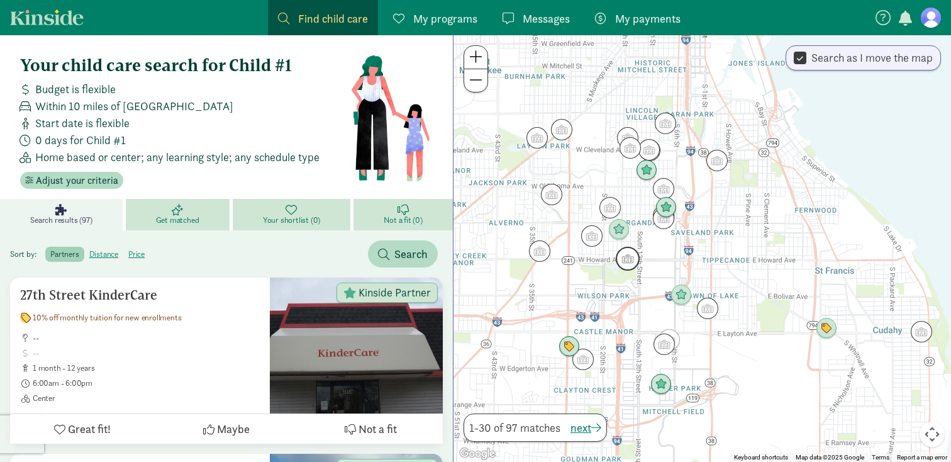
click at [627, 258] on img "Click to see details" at bounding box center [628, 259] width 24 height 24
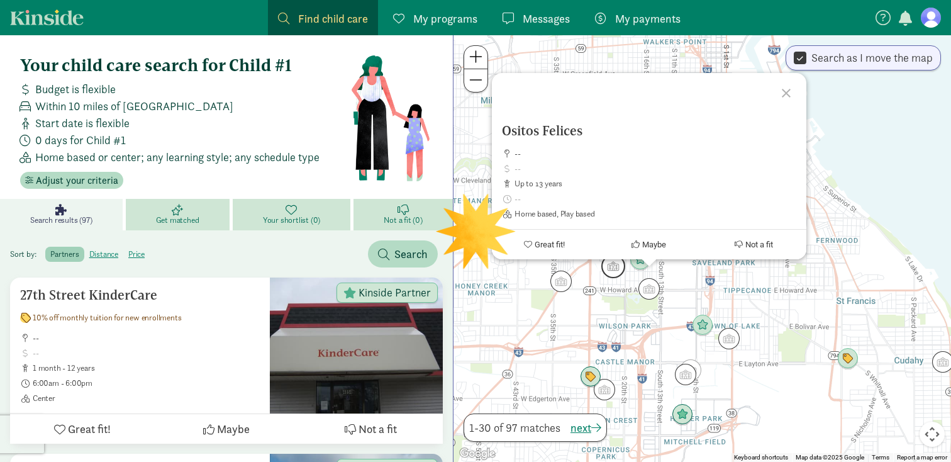
click at [605, 272] on img "Click to see details" at bounding box center [613, 266] width 24 height 24
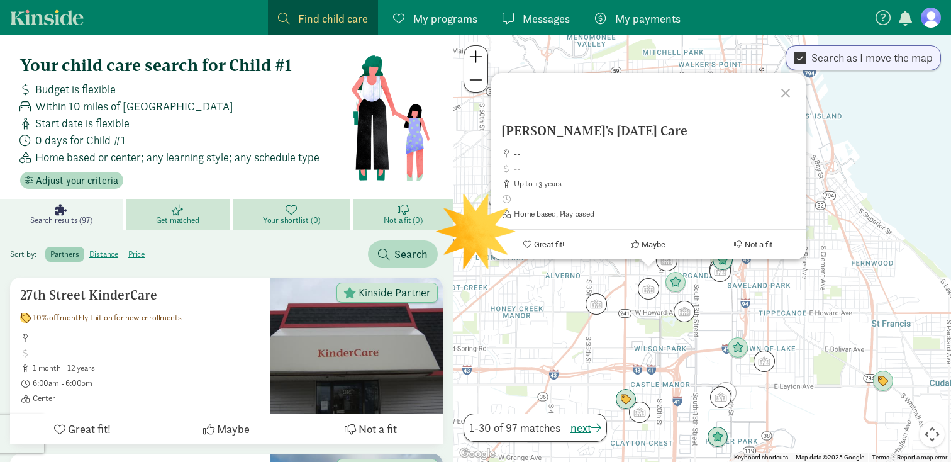
click at [633, 312] on div "To navigate, press the arrow keys. Lisa's Family Day Care -- up to 13 years Hom…" at bounding box center [703, 248] width 498 height 427
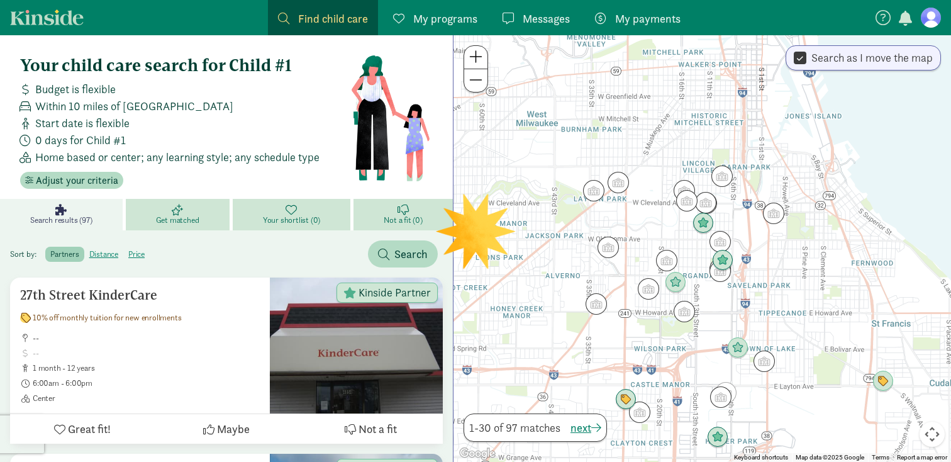
drag, startPoint x: 718, startPoint y: 335, endPoint x: 657, endPoint y: 267, distance: 90.9
click at [657, 269] on div at bounding box center [703, 248] width 498 height 427
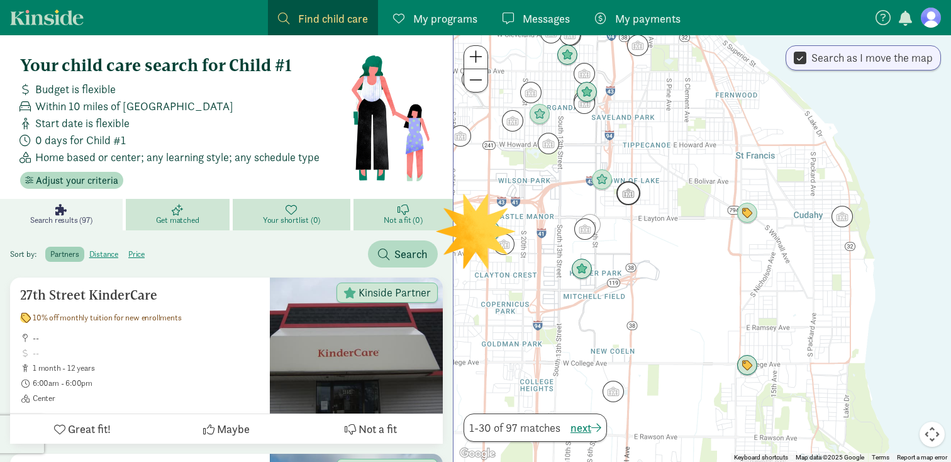
click at [626, 196] on img "Click to see details" at bounding box center [629, 193] width 24 height 24
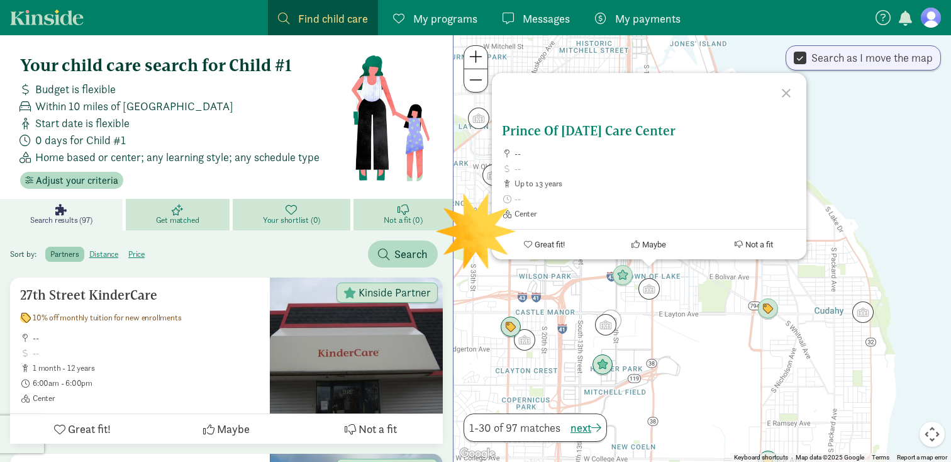
click at [633, 167] on span at bounding box center [656, 169] width 282 height 10
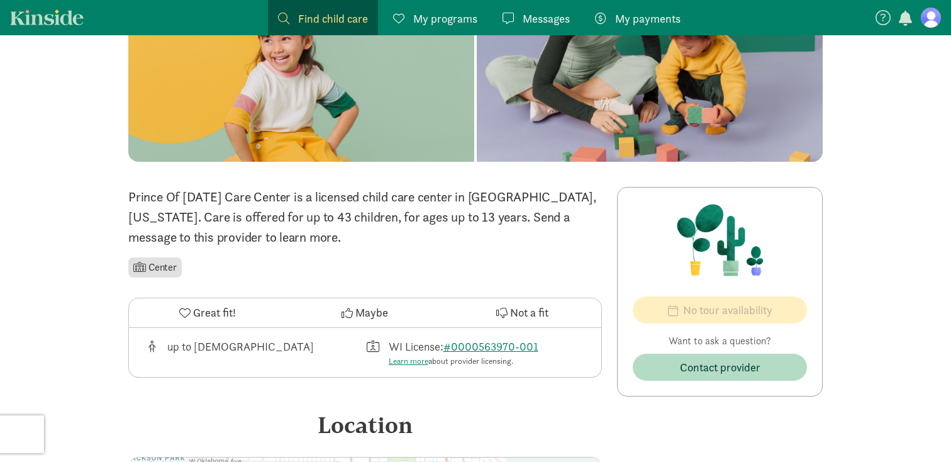
scroll to position [135, 0]
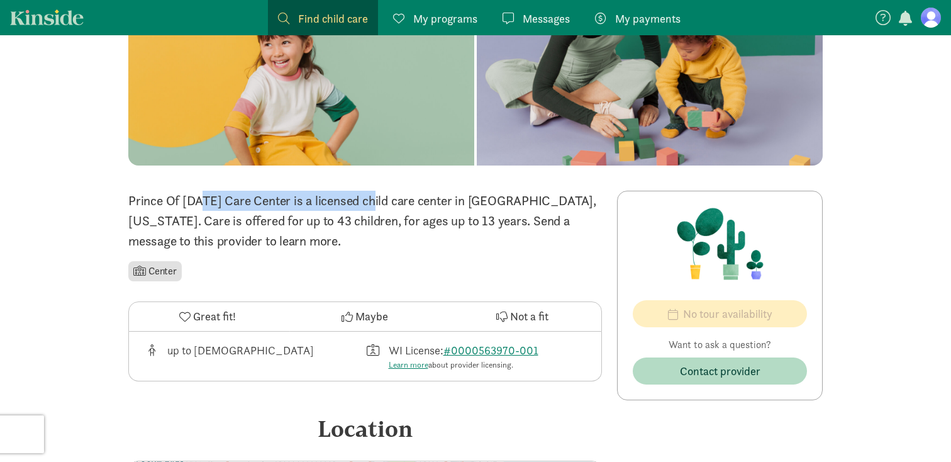
drag, startPoint x: 129, startPoint y: 199, endPoint x: 310, endPoint y: 200, distance: 180.6
click at [310, 200] on p "Prince Of [DATE] Care Center is a licensed child care center in [GEOGRAPHIC_DAT…" at bounding box center [365, 221] width 474 height 60
click at [82, 194] on div "‹ › × Prince Of [DATE] Care Center ‹ › × Prince Of [DATE] Care Center is a lice…" at bounding box center [475, 380] width 951 height 961
